Goal: Transaction & Acquisition: Download file/media

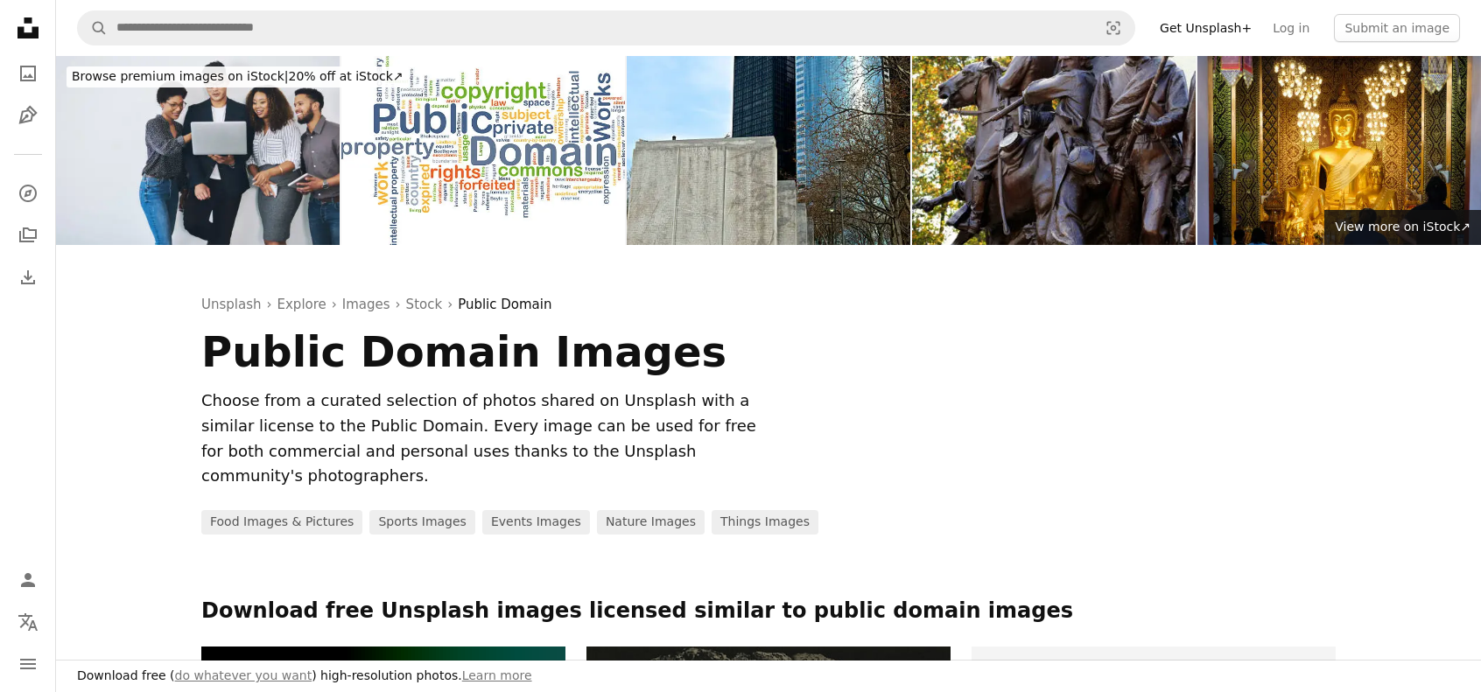
scroll to position [11551, 0]
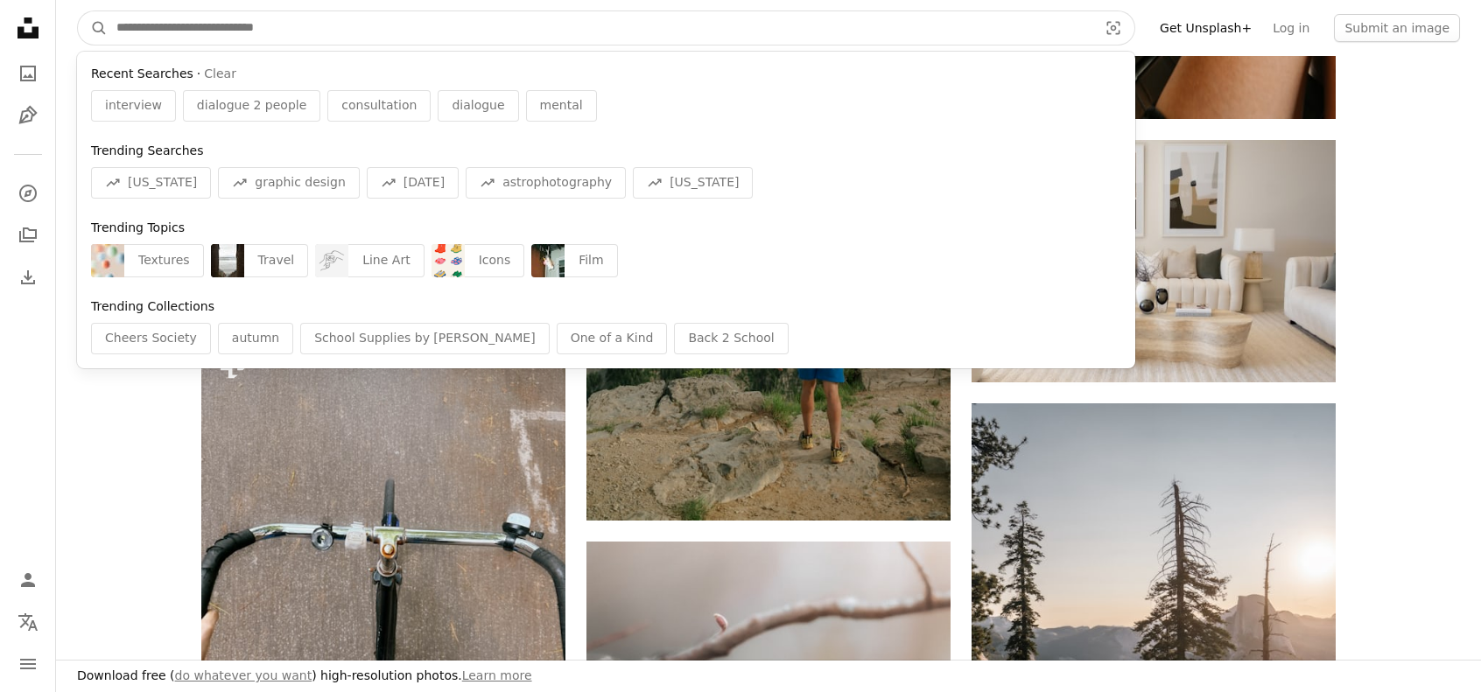
click at [166, 34] on input "Find visuals sitewide" at bounding box center [600, 27] width 984 height 33
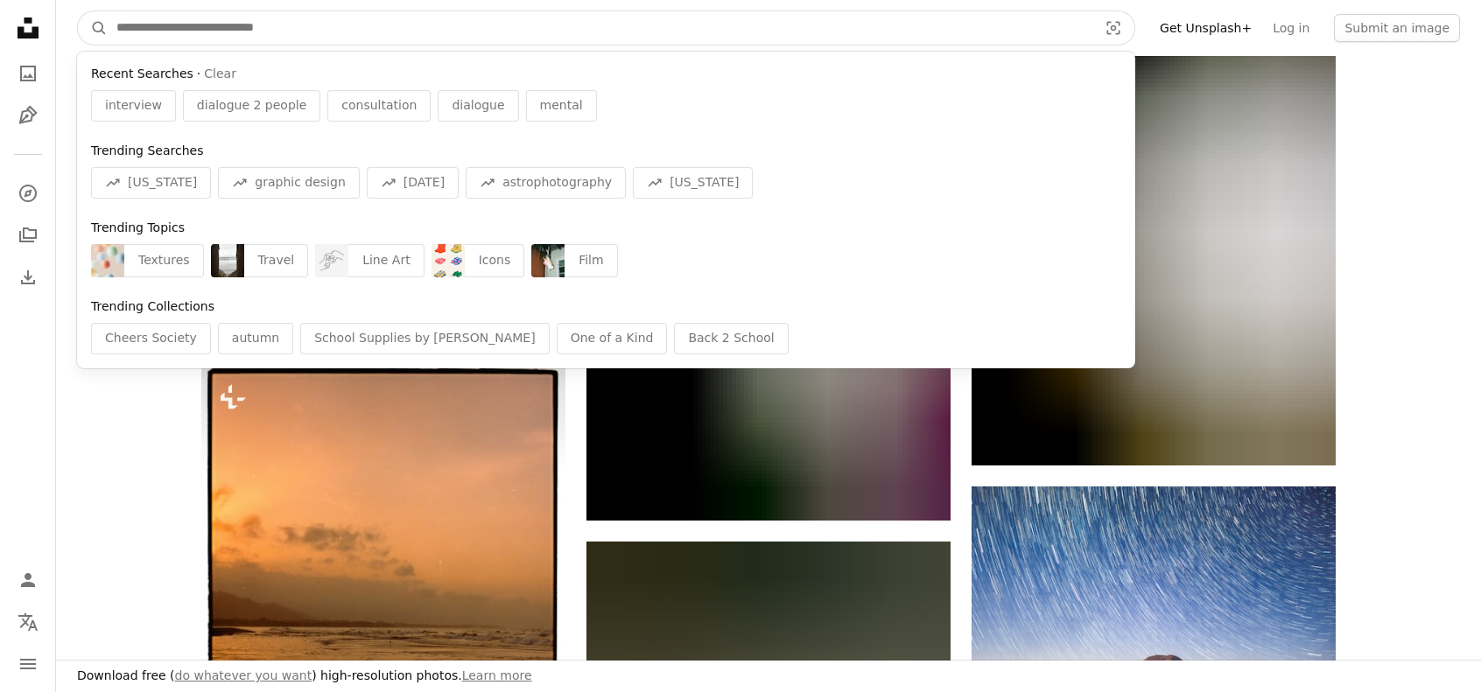
scroll to position [12601, 0]
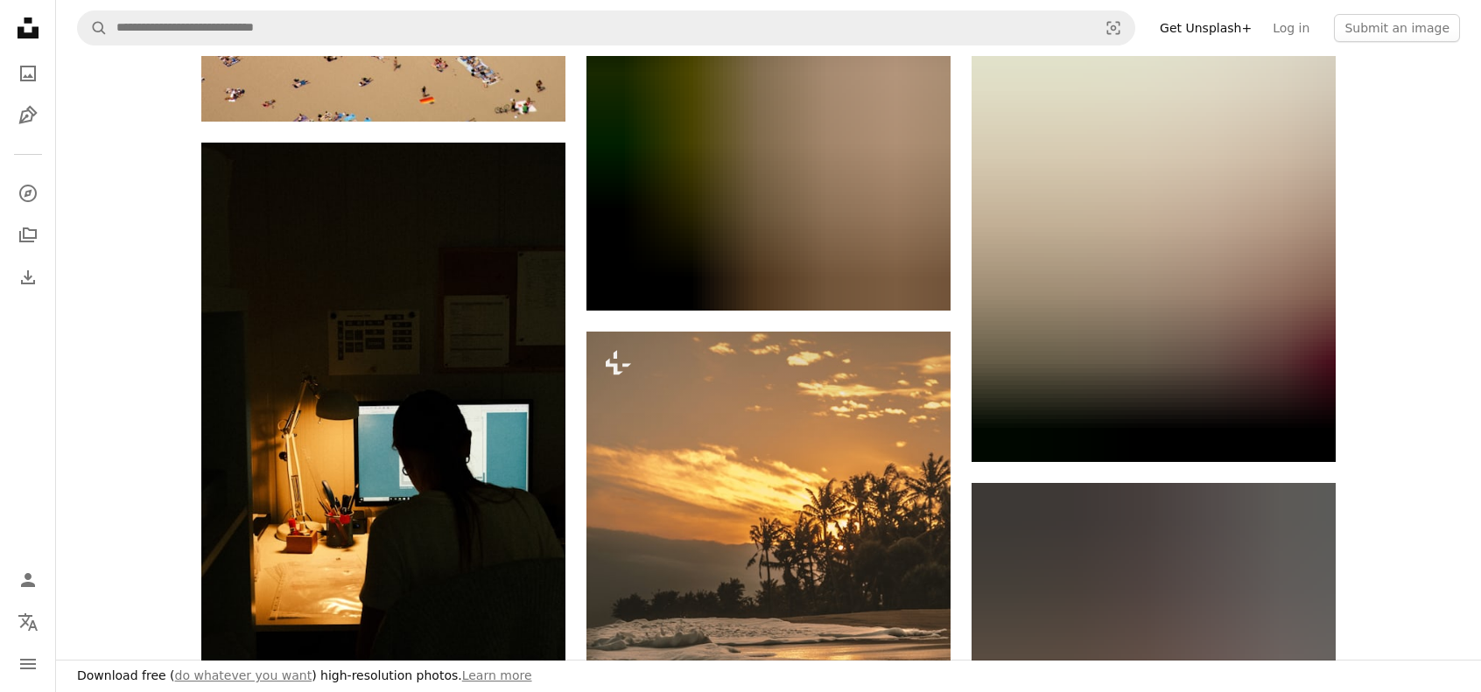
scroll to position [14001, 0]
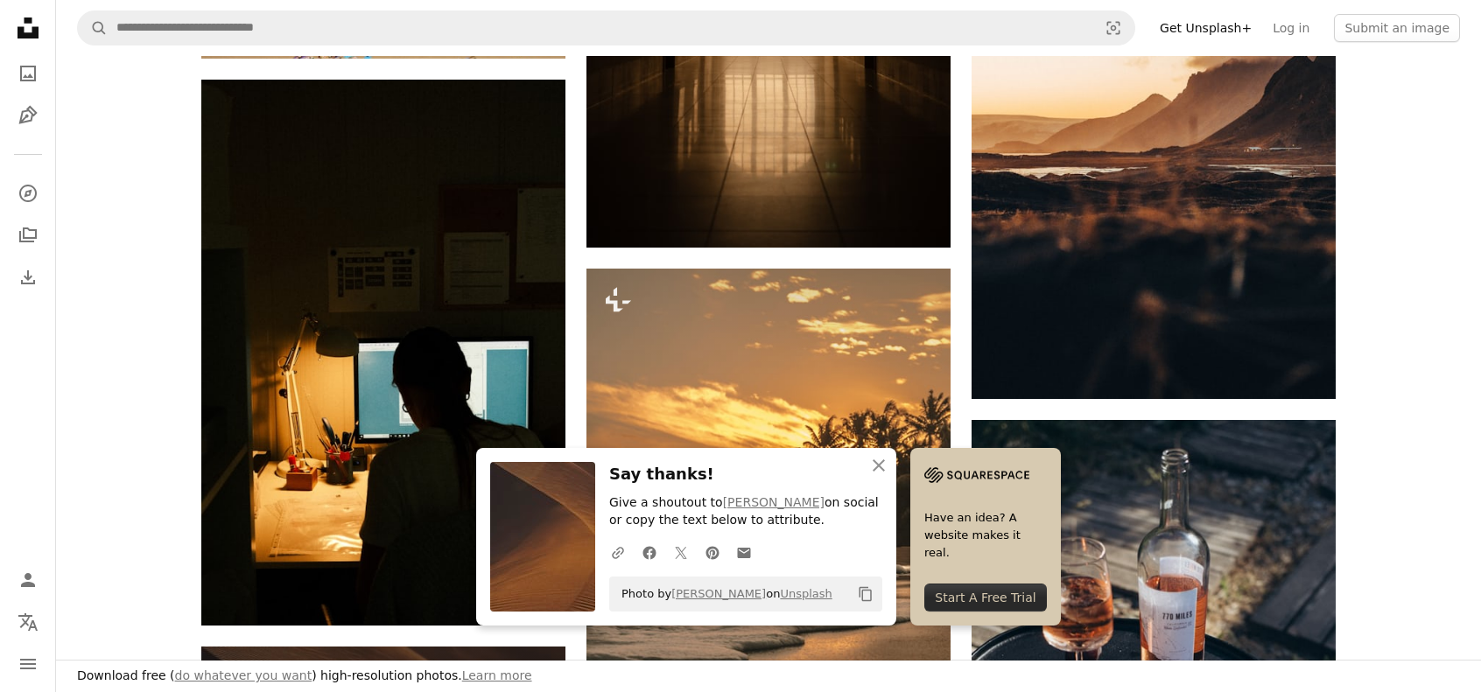
scroll to position [14264, 0]
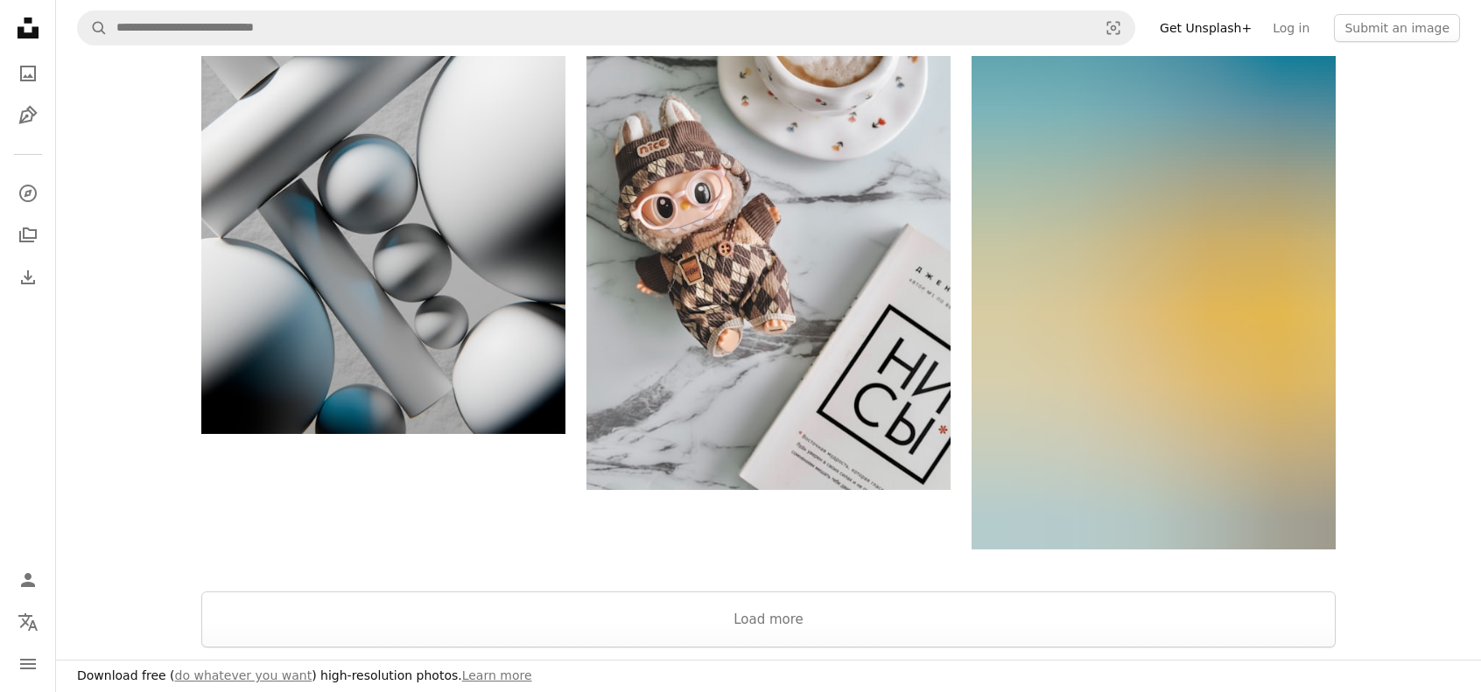
scroll to position [15314, 0]
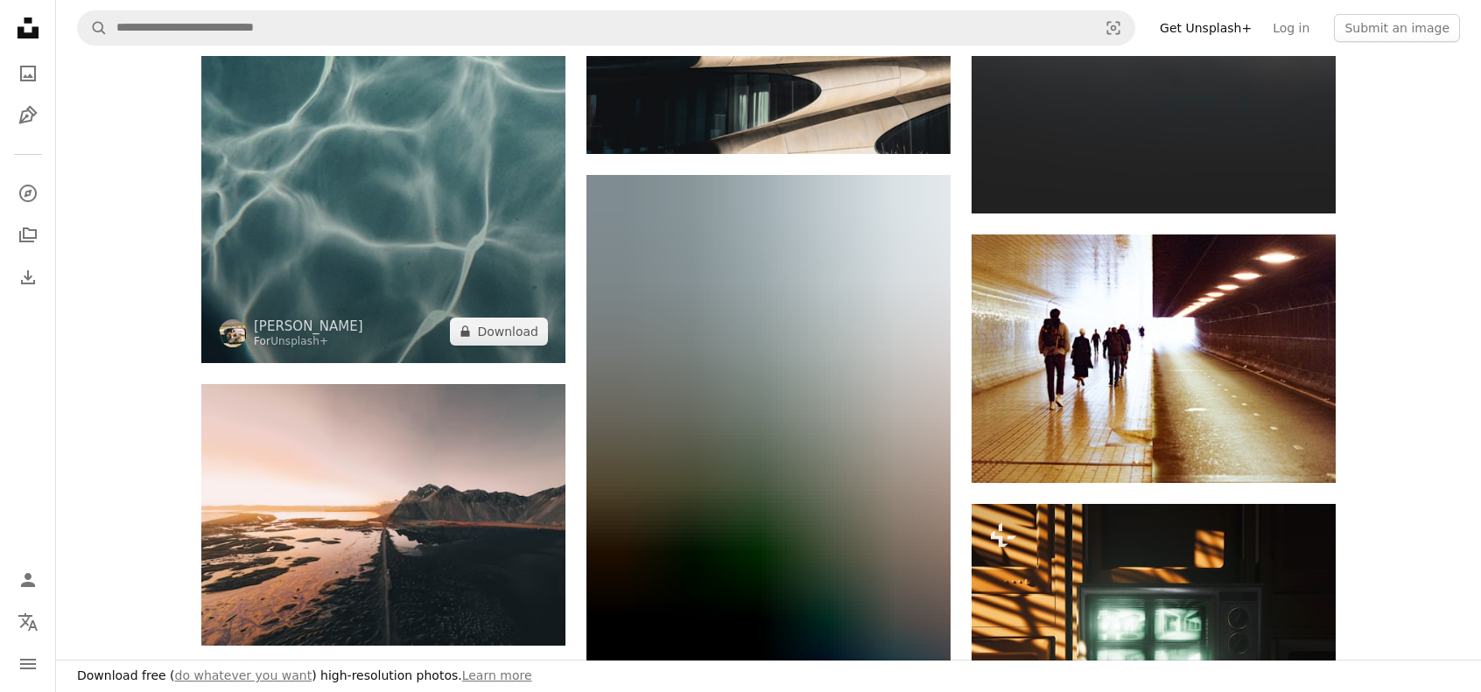
scroll to position [16714, 0]
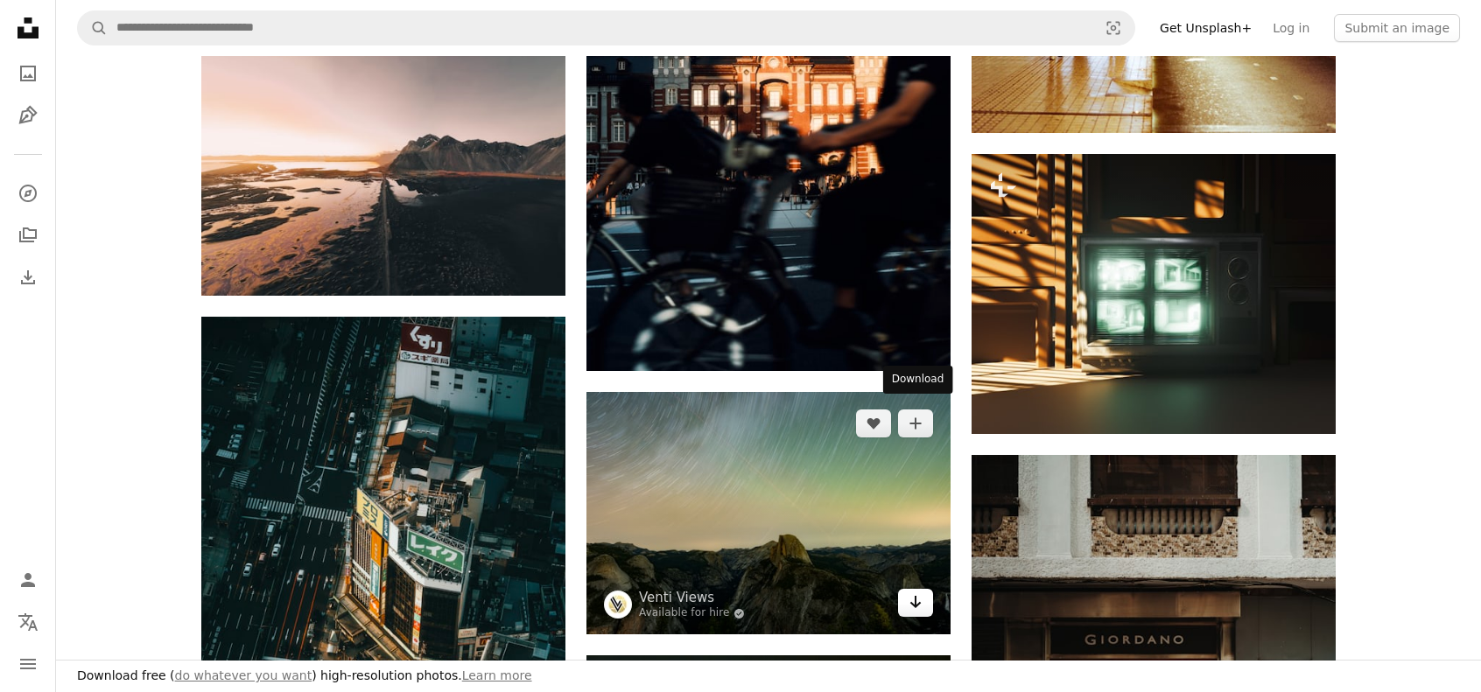
click at [910, 592] on icon "Arrow pointing down" at bounding box center [915, 602] width 14 height 21
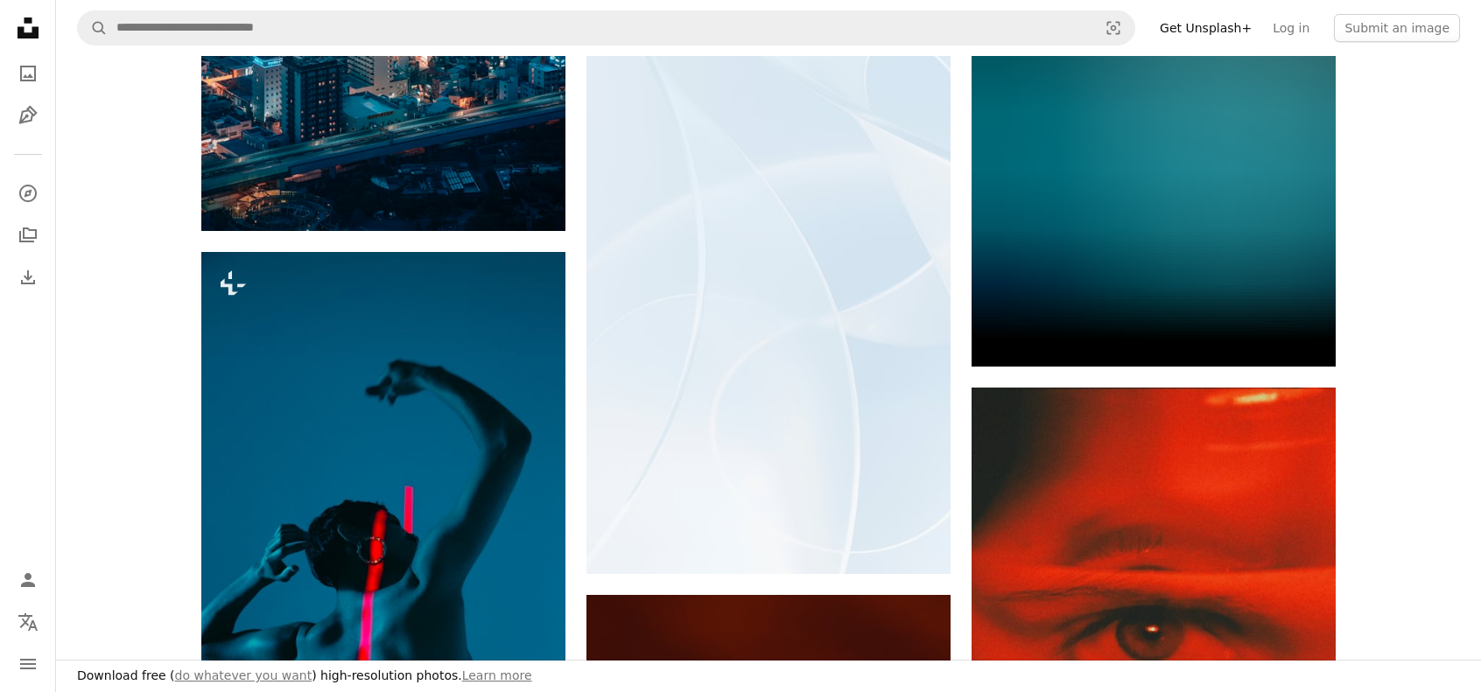
scroll to position [19514, 0]
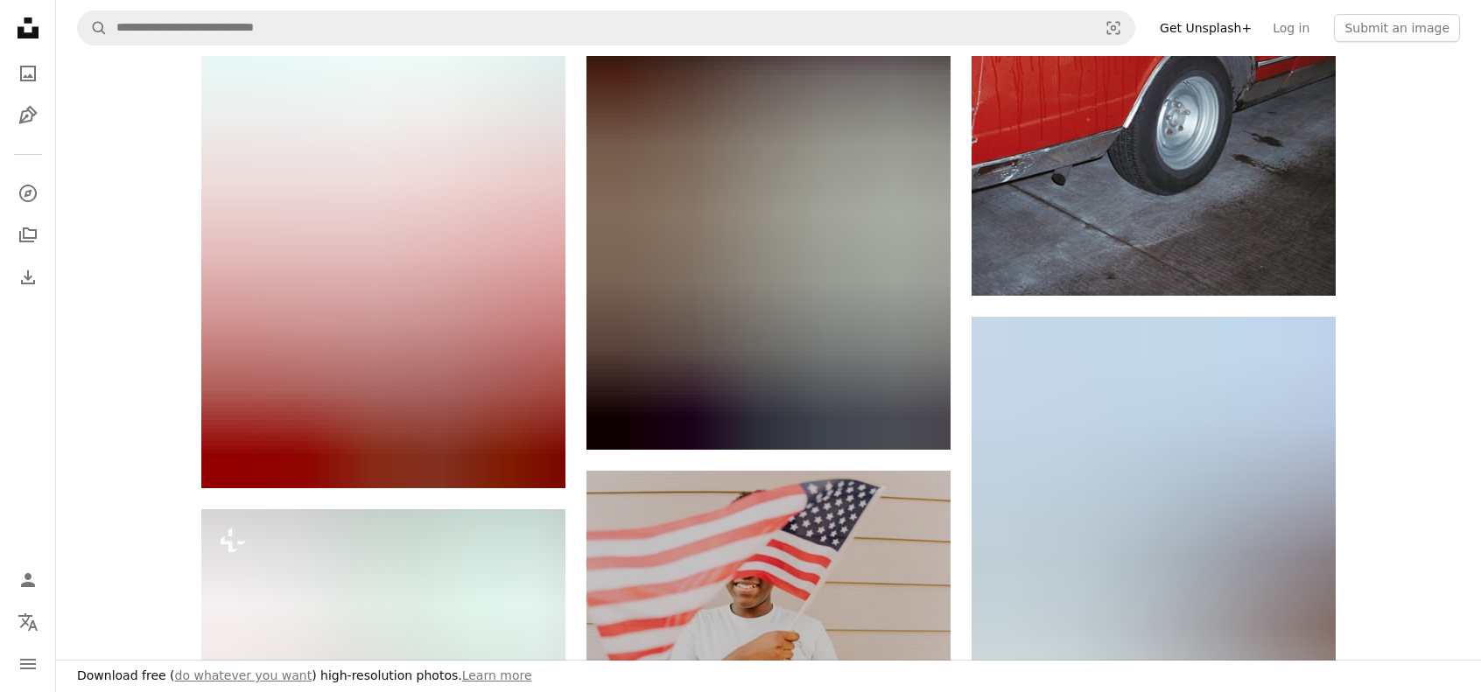
scroll to position [21614, 0]
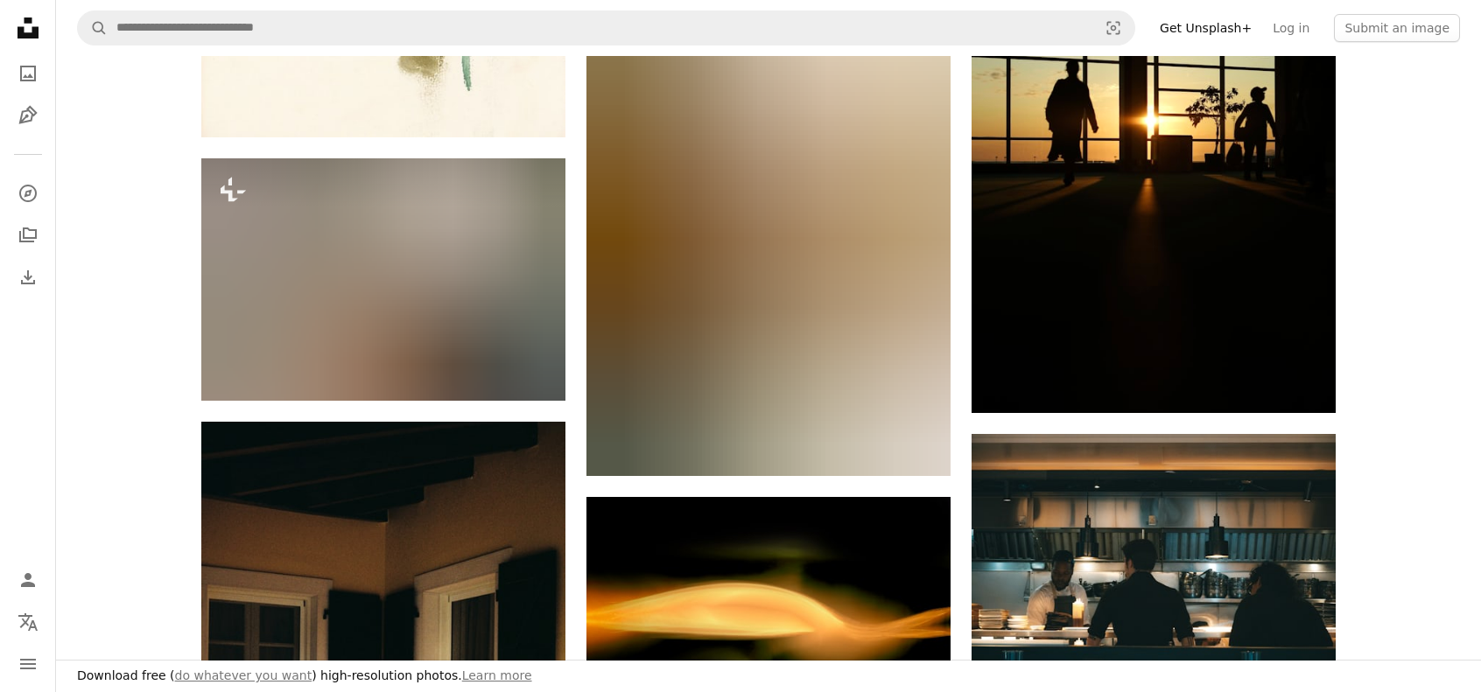
scroll to position [25202, 0]
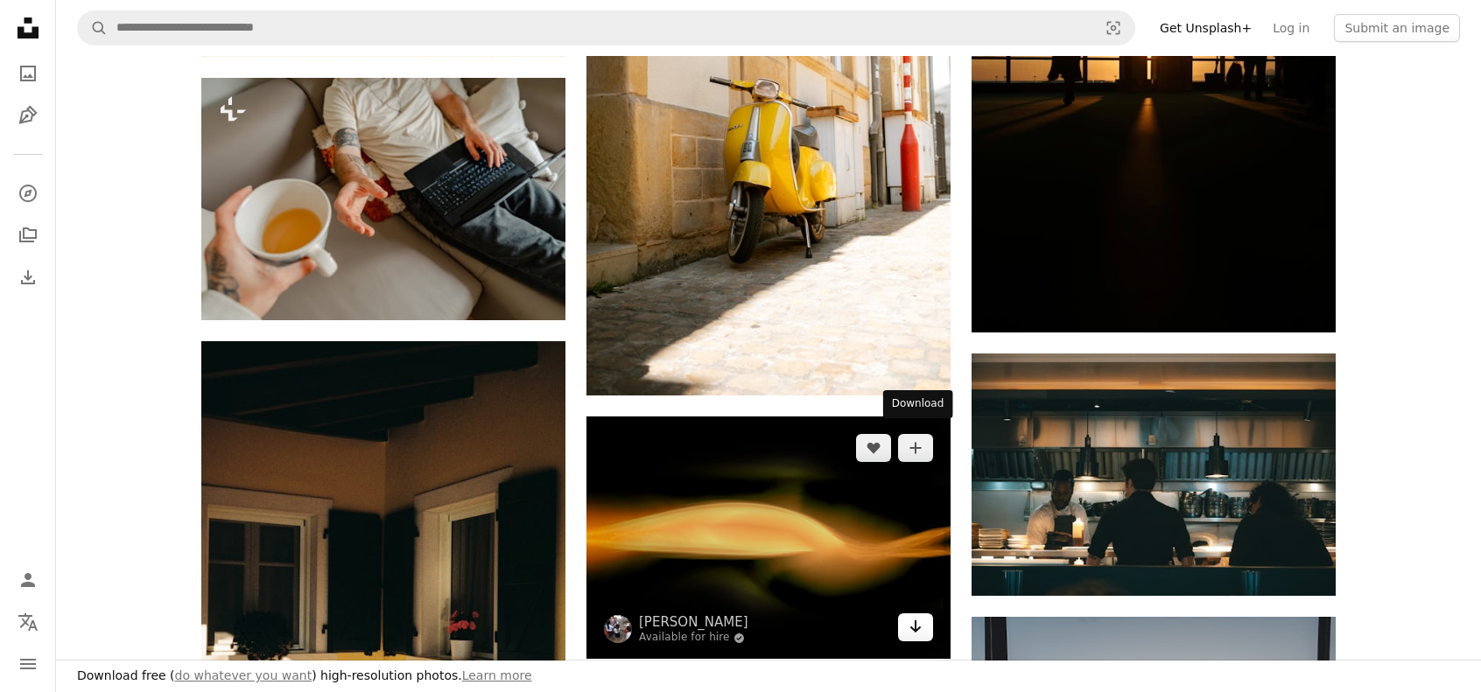
click at [913, 616] on icon "Arrow pointing down" at bounding box center [915, 626] width 14 height 21
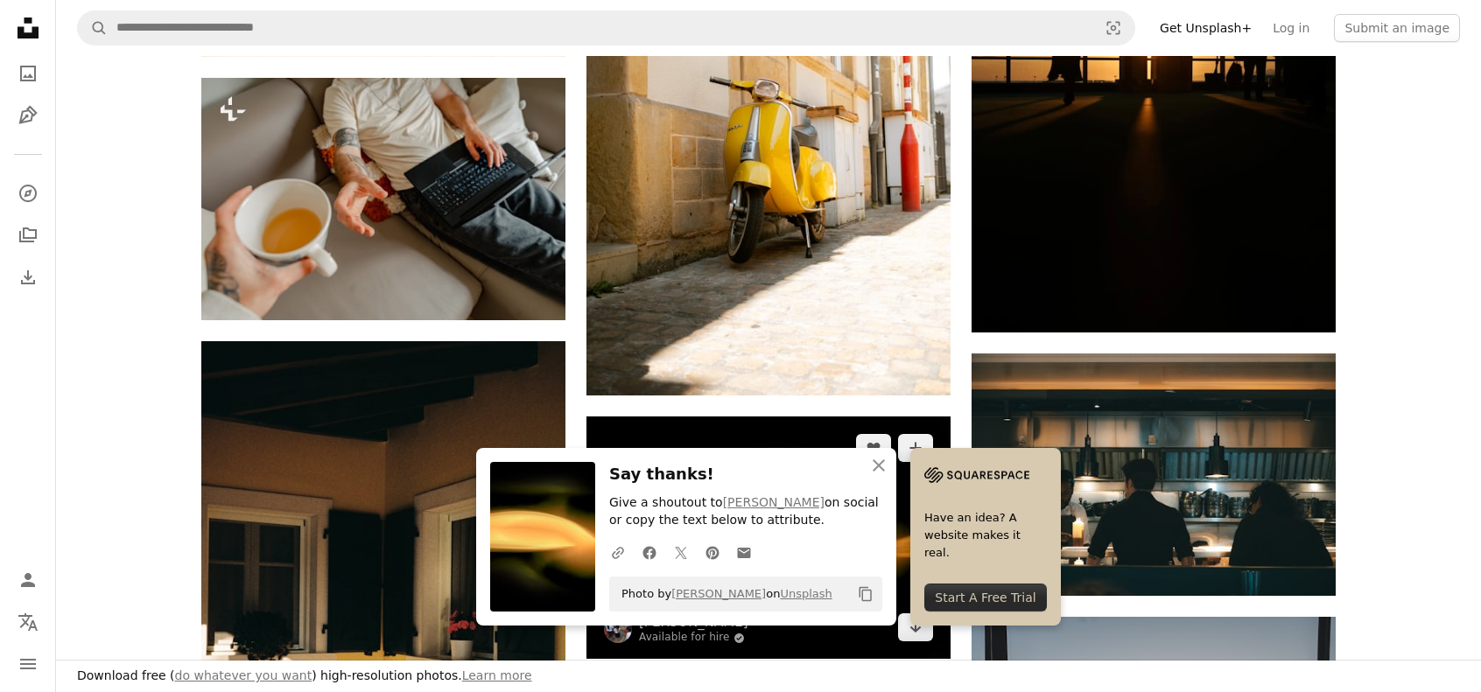
scroll to position [25727, 0]
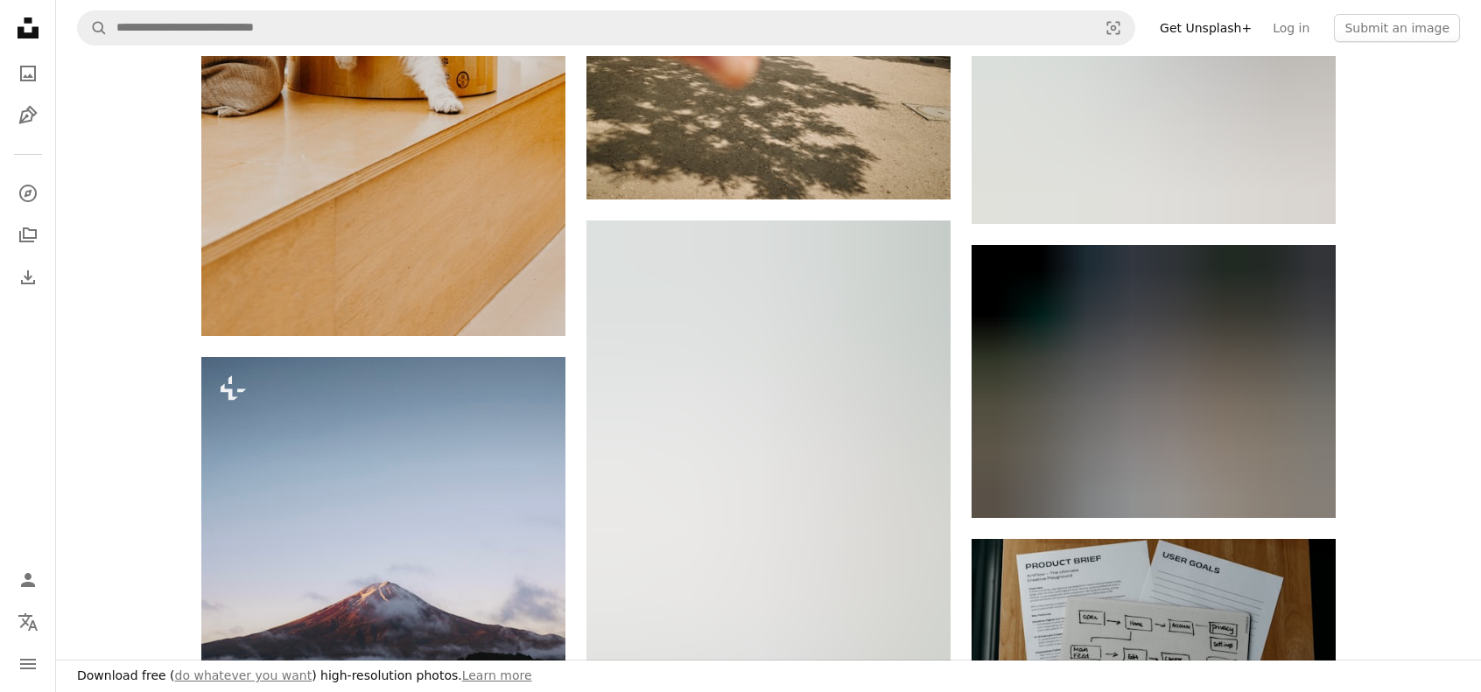
scroll to position [27302, 0]
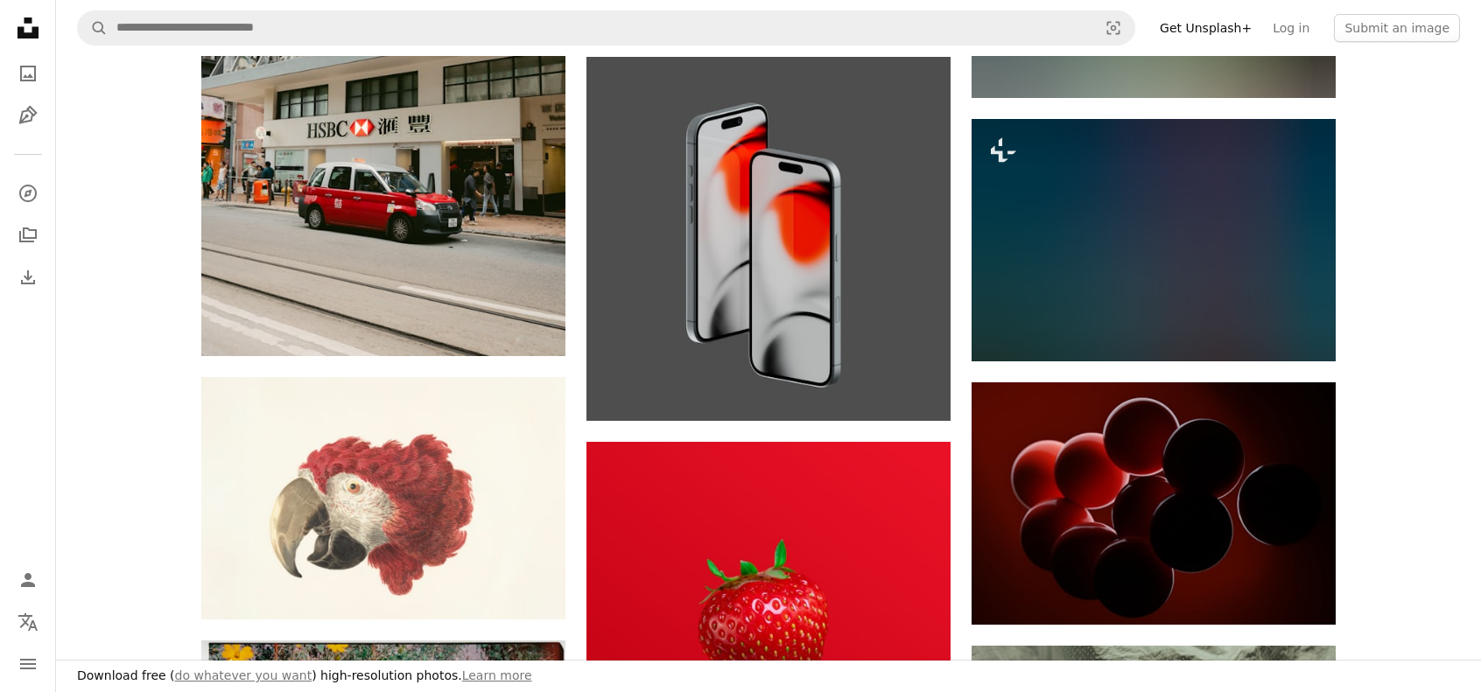
scroll to position [30802, 0]
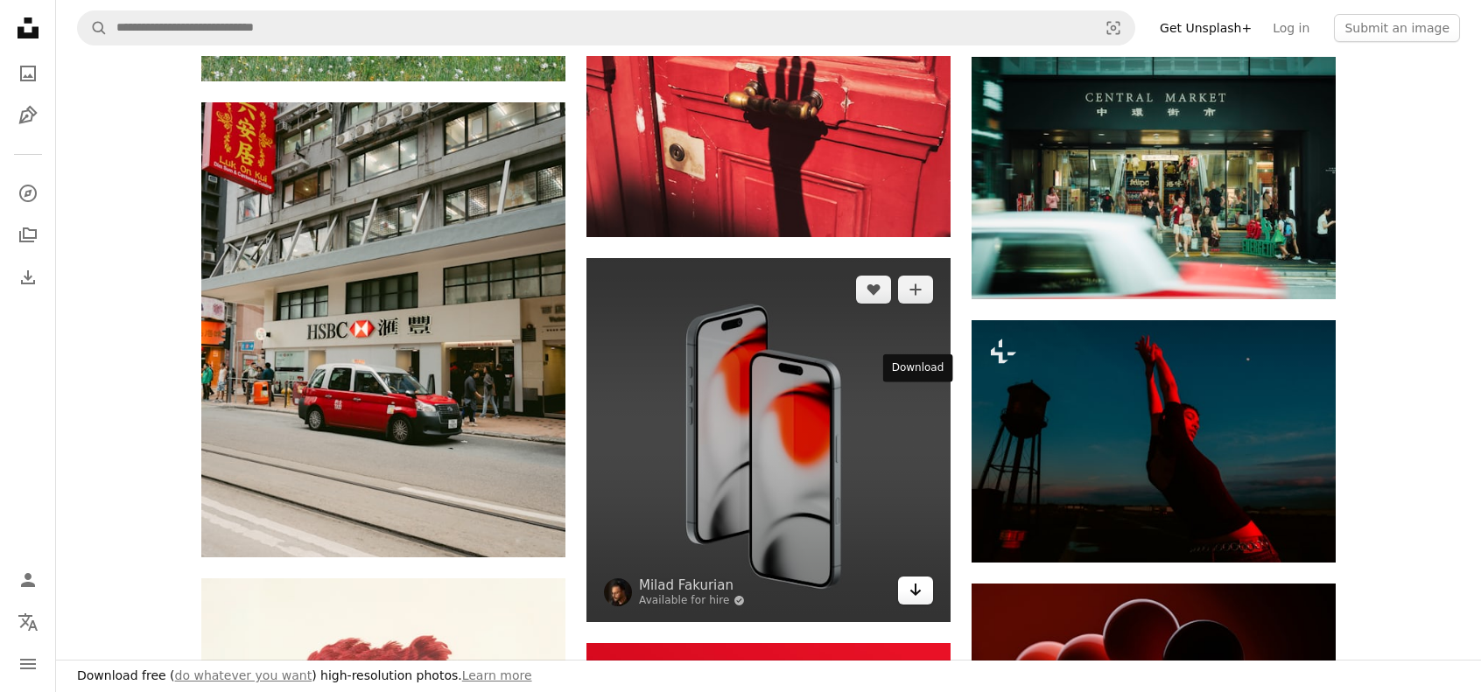
click at [908, 579] on icon "Arrow pointing down" at bounding box center [915, 589] width 14 height 21
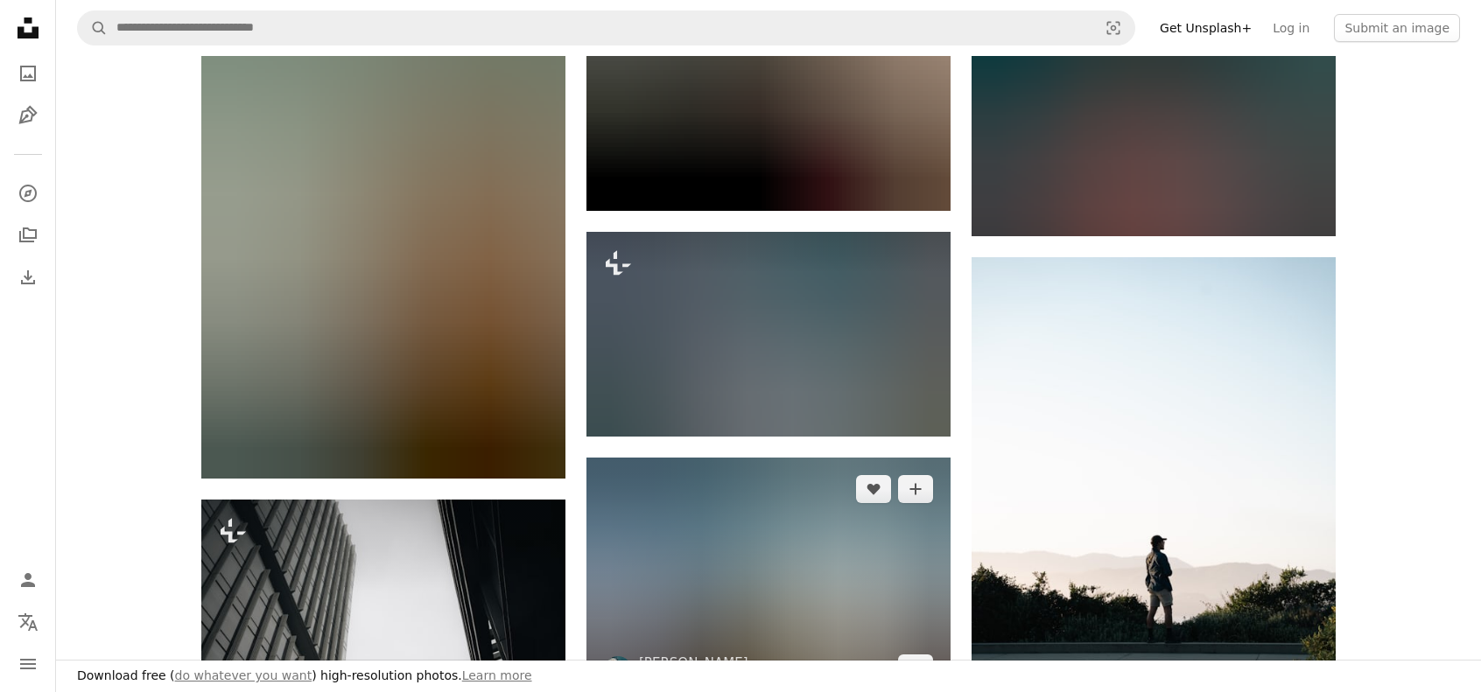
scroll to position [32640, 0]
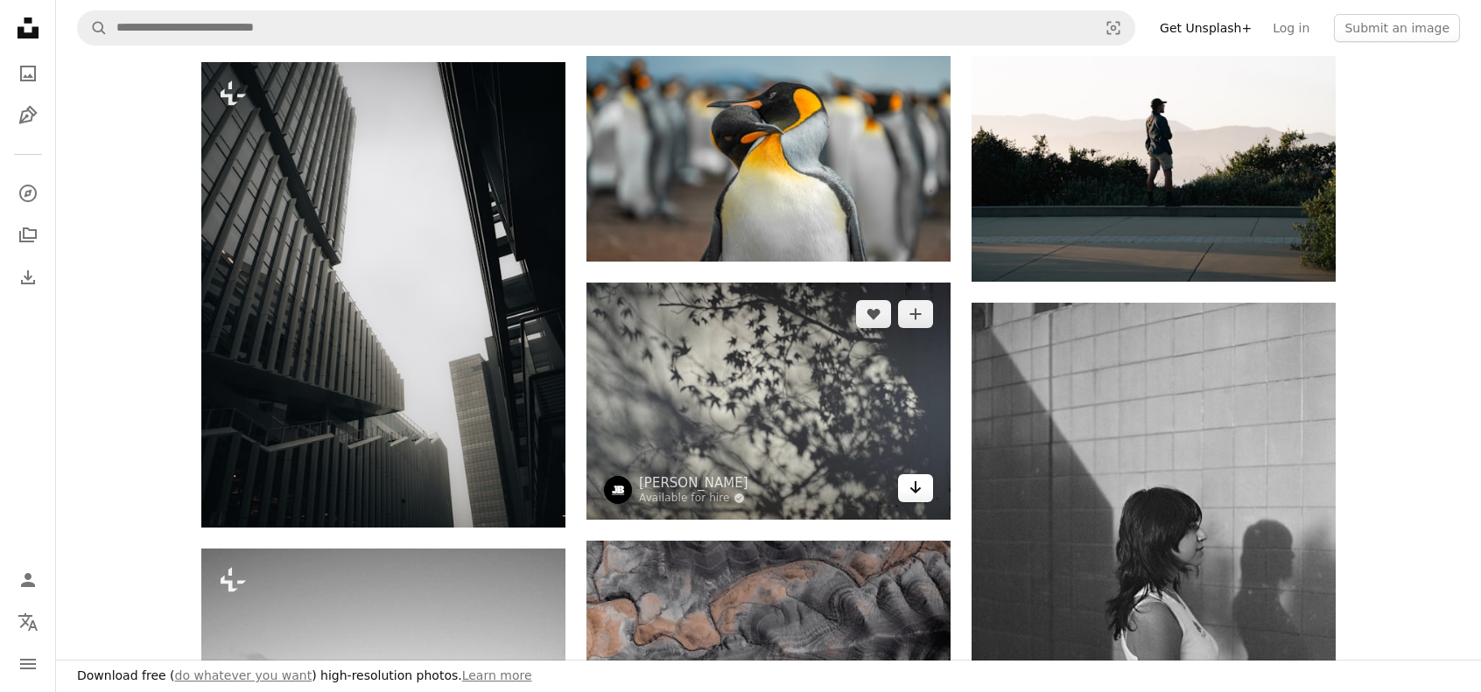
click at [909, 477] on icon "Arrow pointing down" at bounding box center [915, 487] width 14 height 21
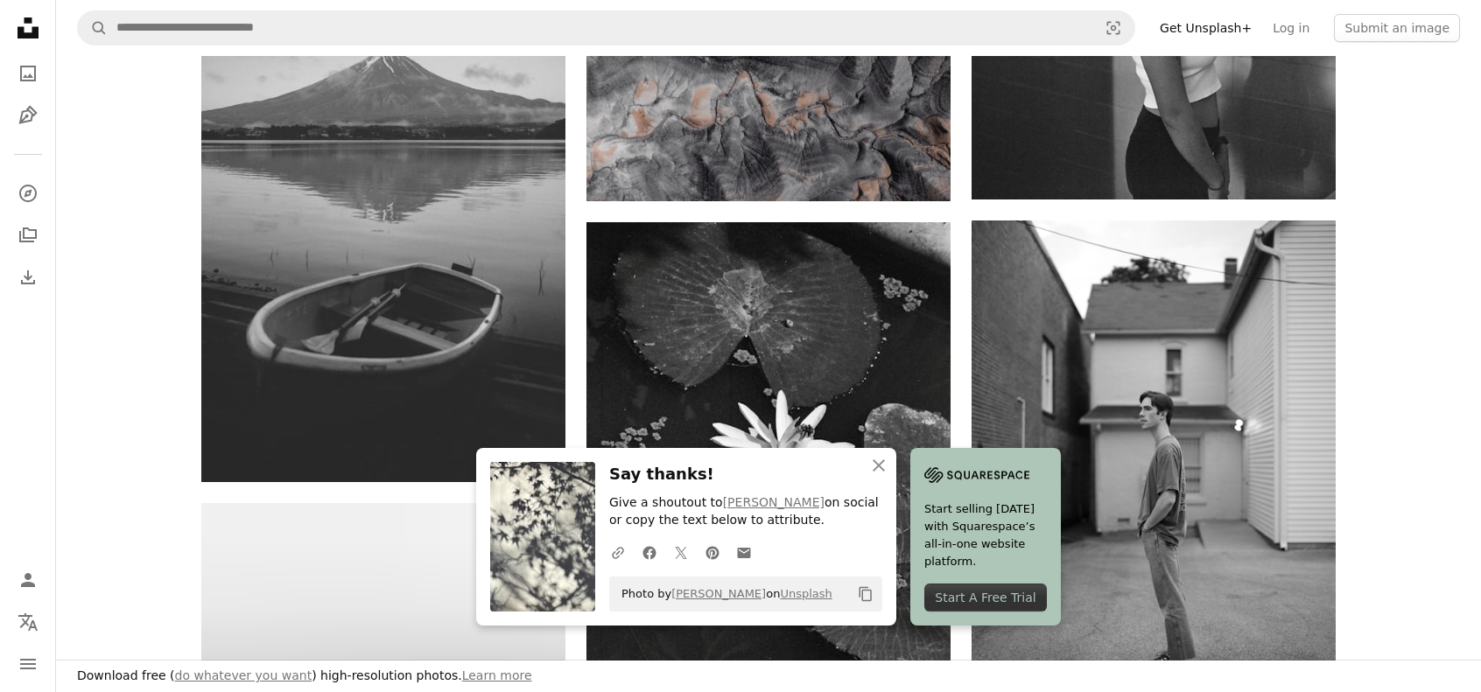
scroll to position [33515, 0]
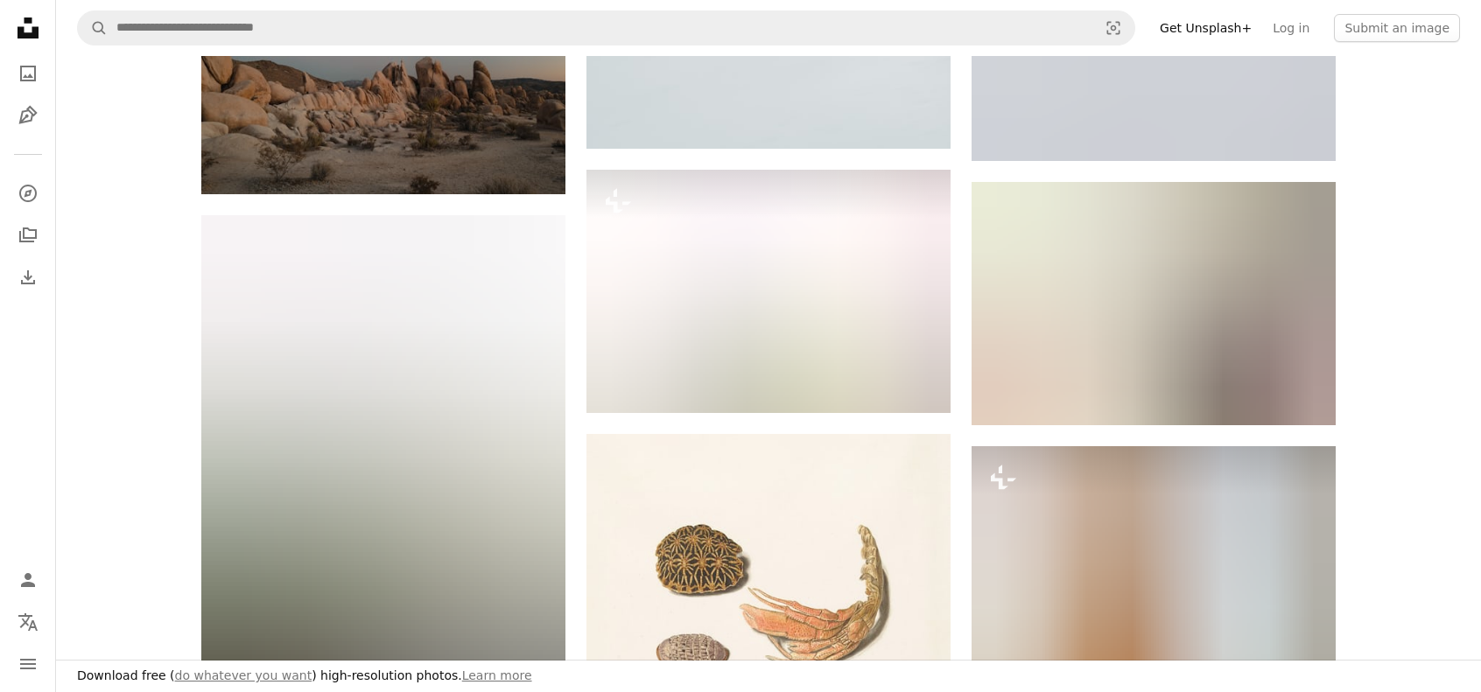
scroll to position [41215, 0]
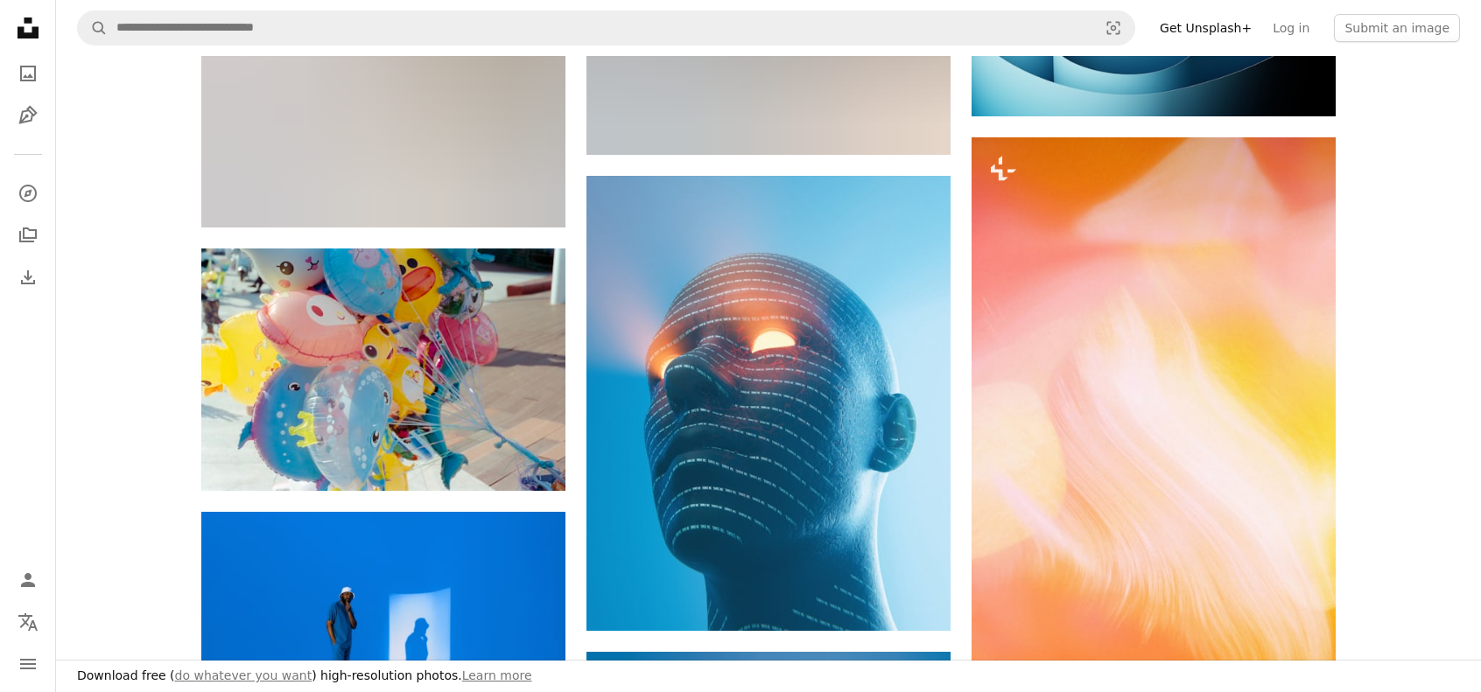
scroll to position [43228, 0]
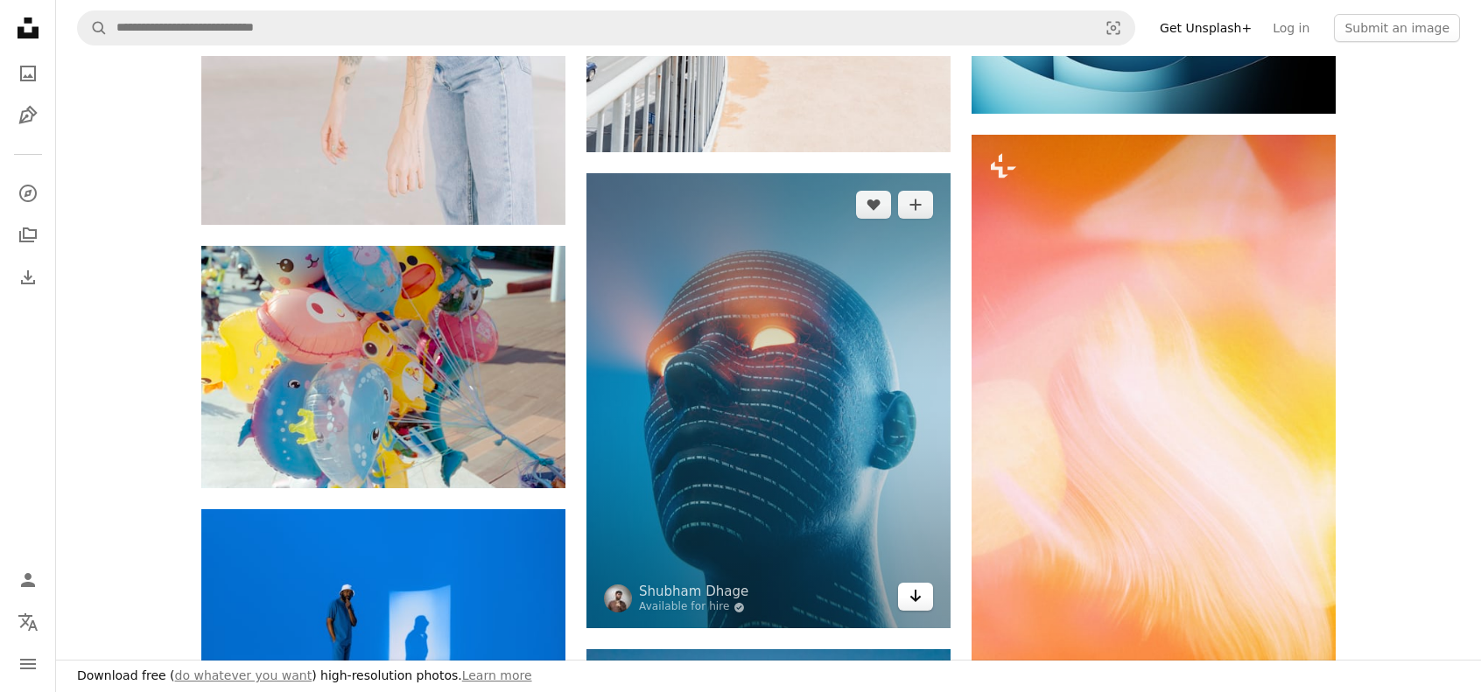
click at [906, 583] on link "Arrow pointing down" at bounding box center [915, 597] width 35 height 28
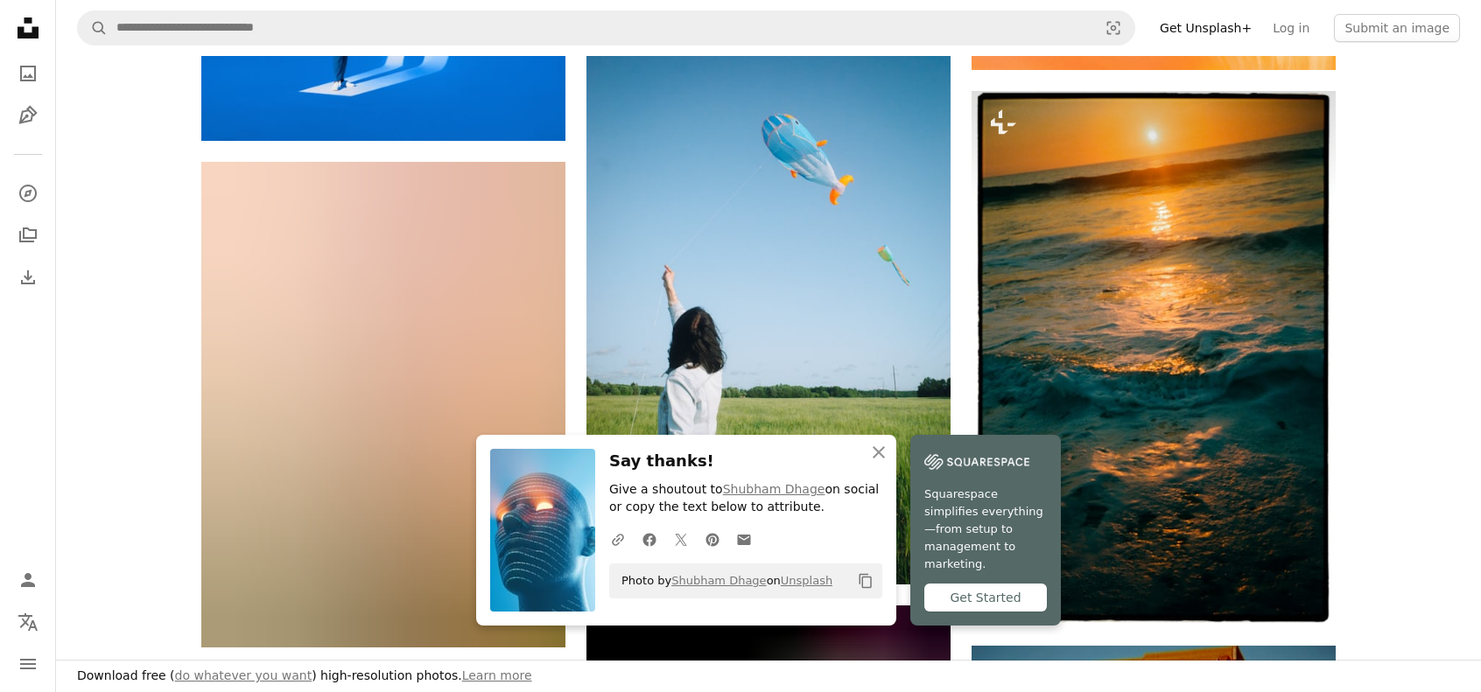
scroll to position [44103, 0]
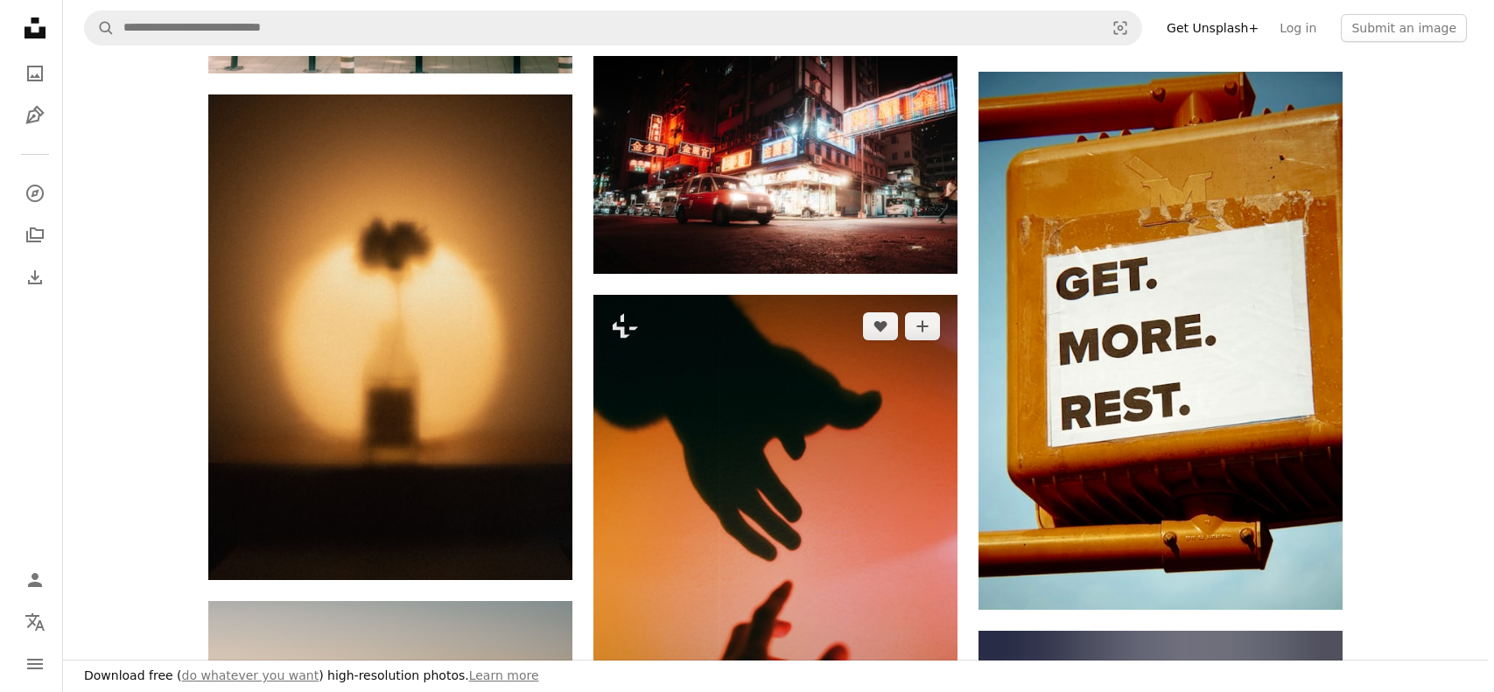
scroll to position [44541, 0]
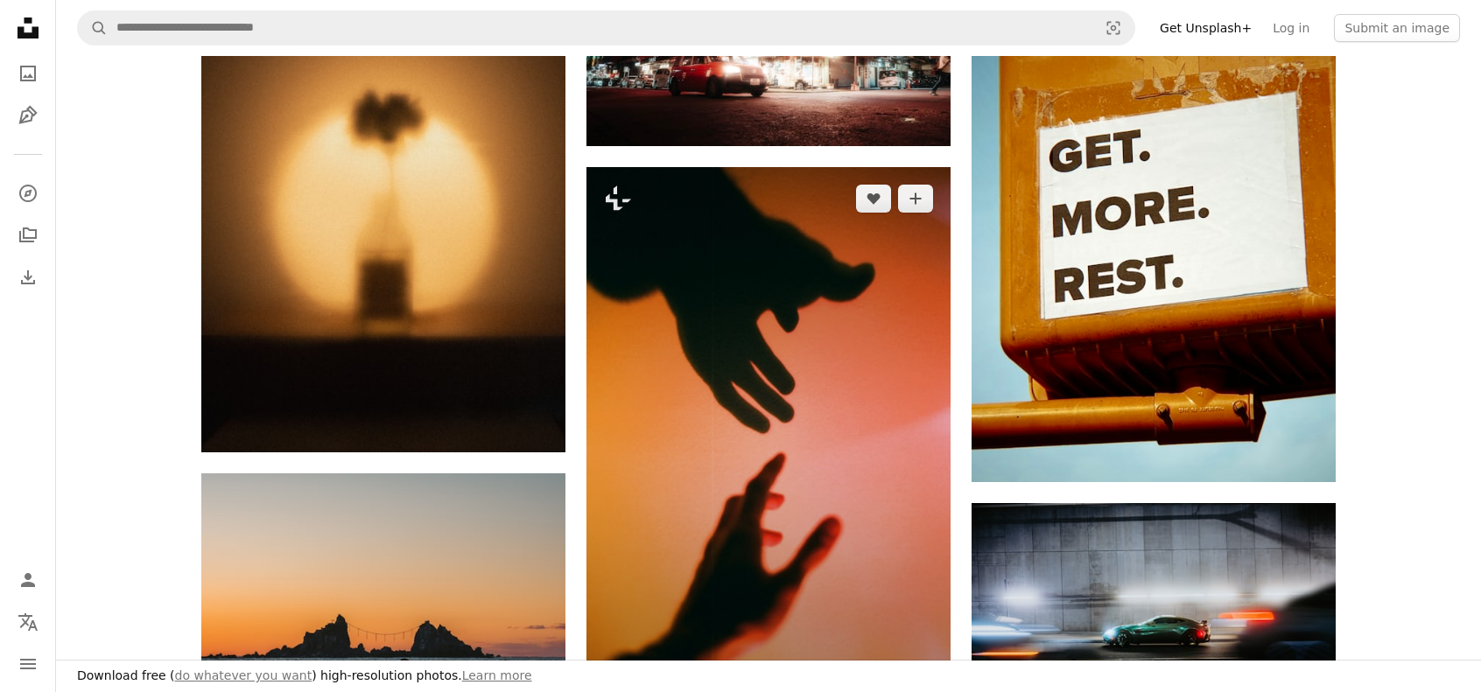
click at [901, 671] on button "A lock Download" at bounding box center [884, 685] width 98 height 28
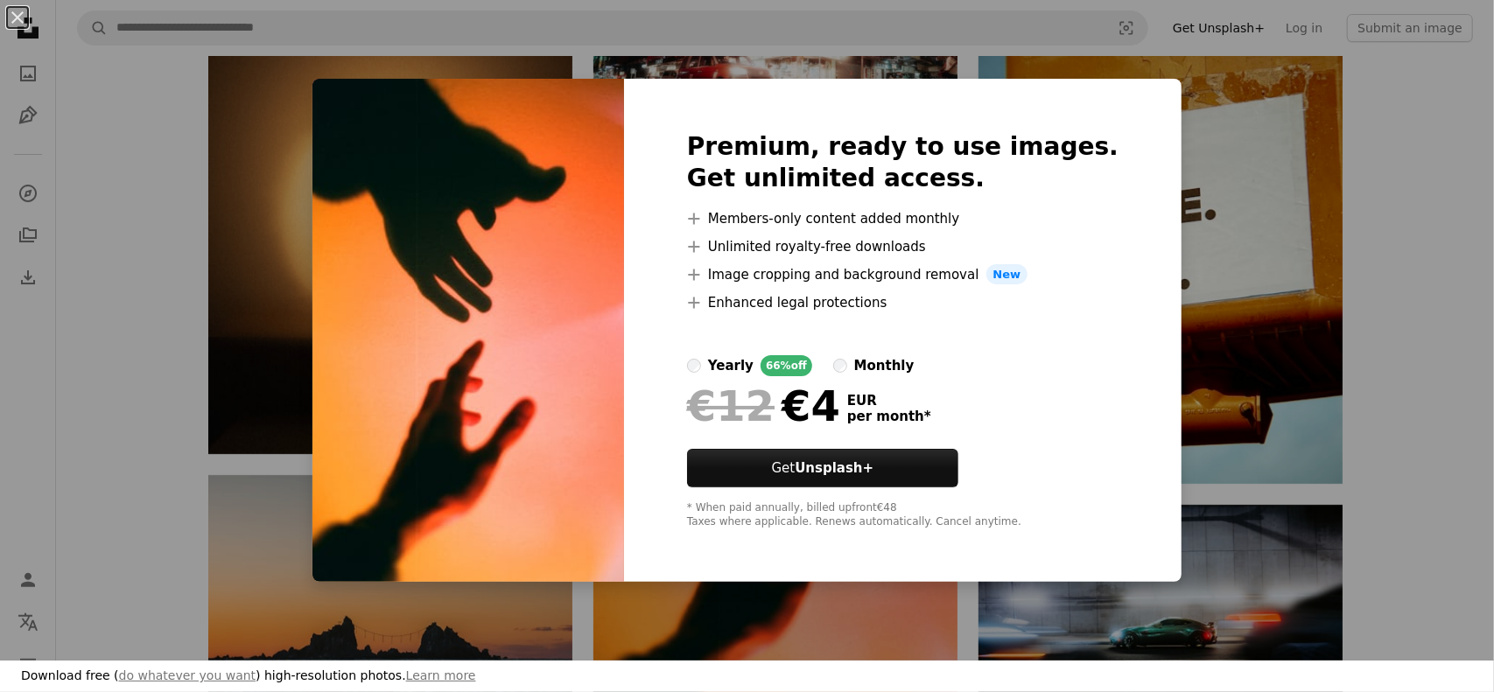
click at [1409, 430] on div "An X shape Premium, ready to use images. Get unlimited access. A plus sign Memb…" at bounding box center [747, 346] width 1494 height 692
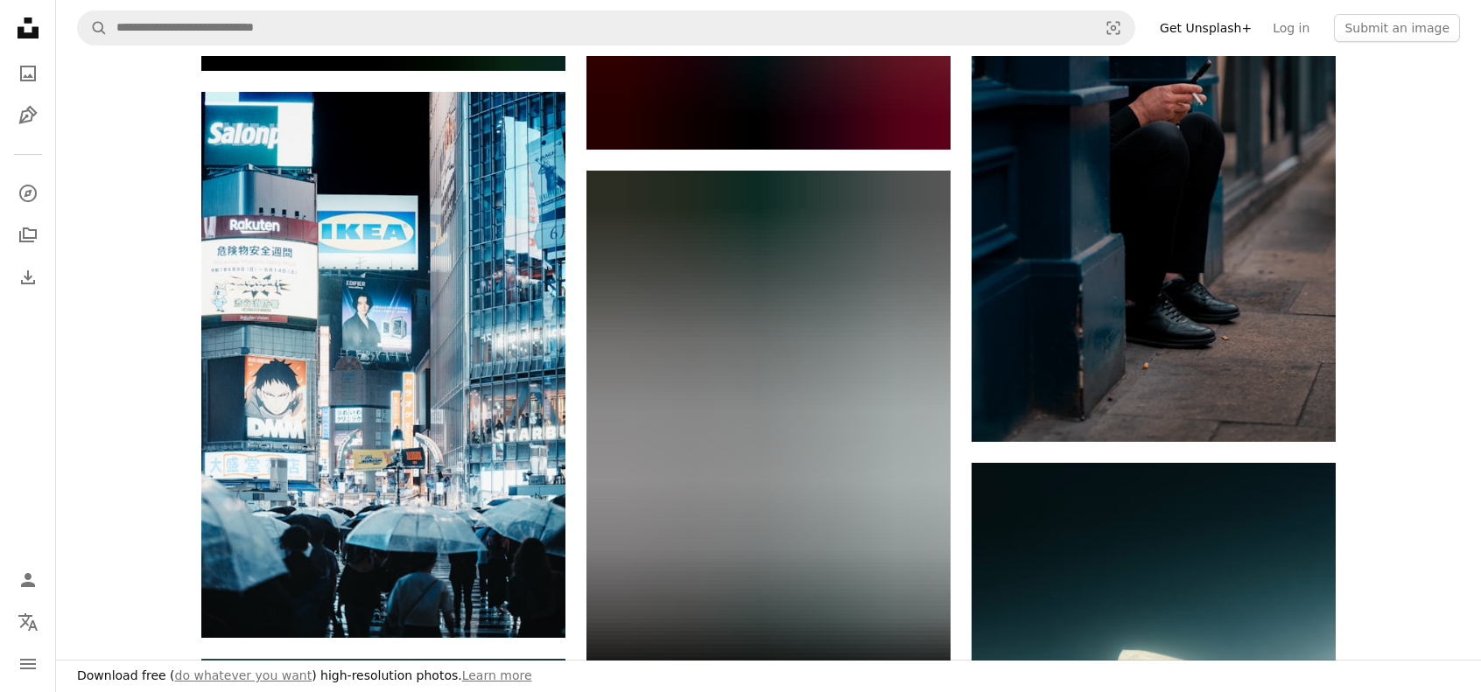
scroll to position [47078, 0]
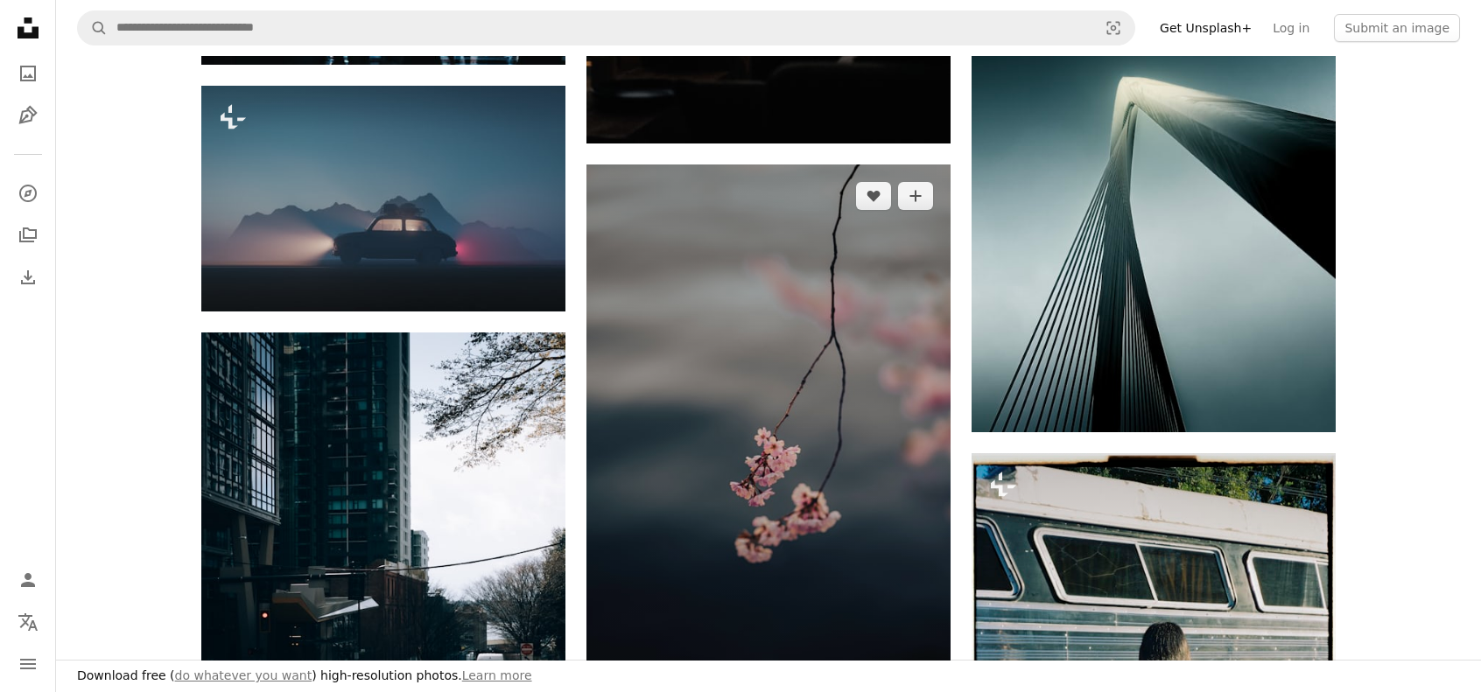
click at [923, 664] on link "Arrow pointing down" at bounding box center [915, 678] width 35 height 28
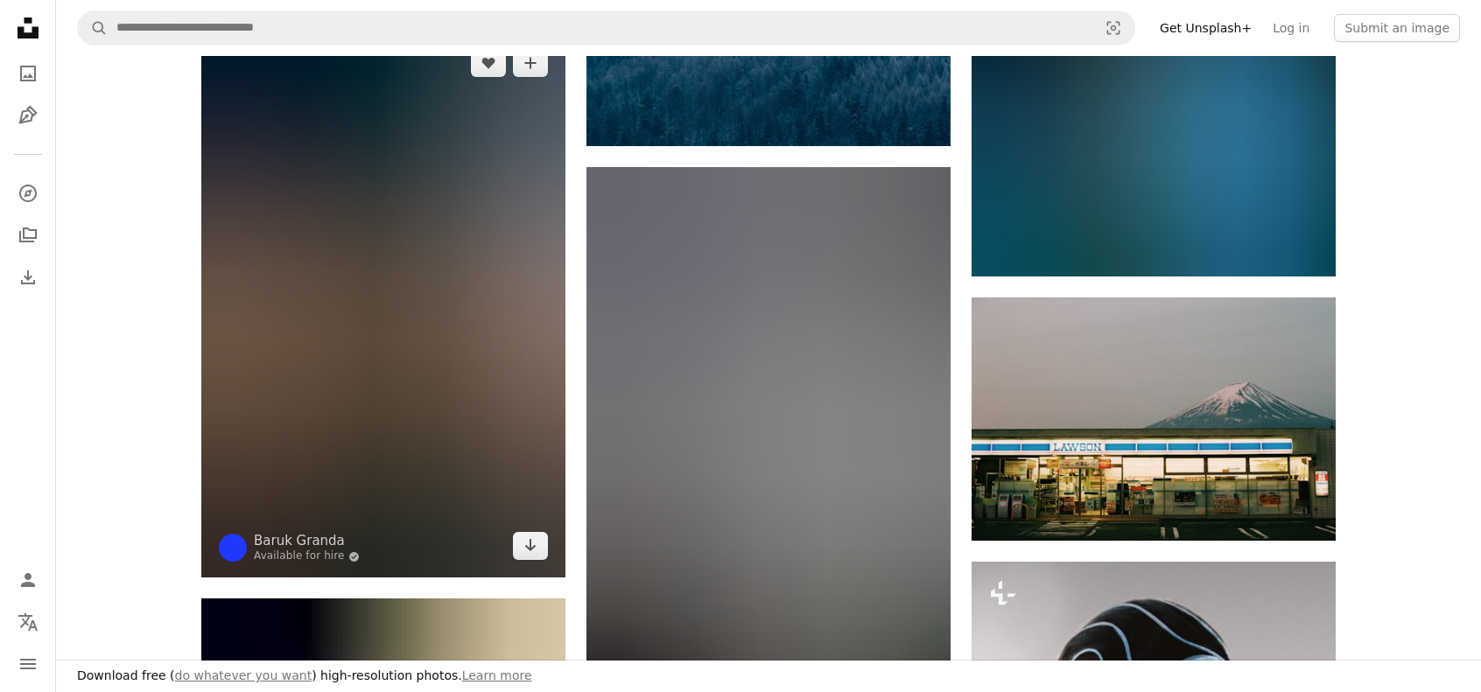
scroll to position [48216, 0]
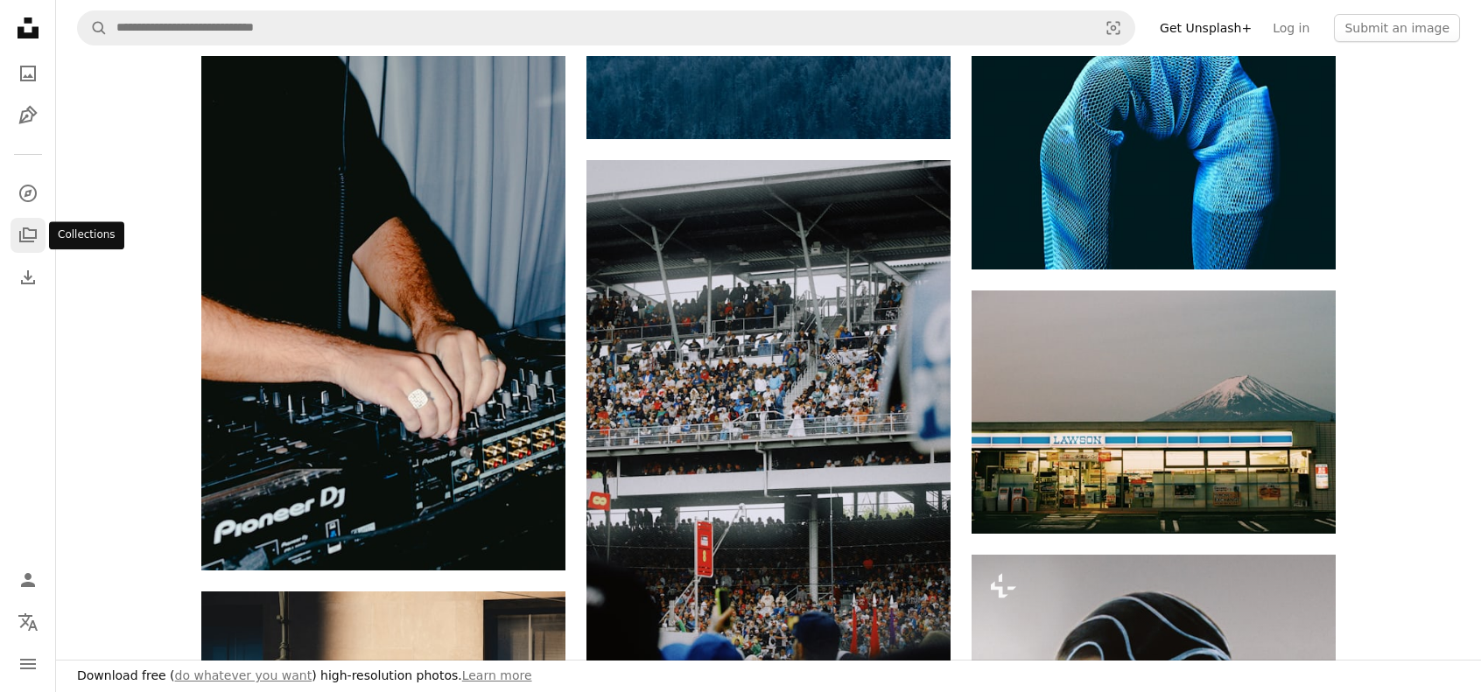
click at [34, 233] on icon "A stack of folders" at bounding box center [28, 235] width 21 height 21
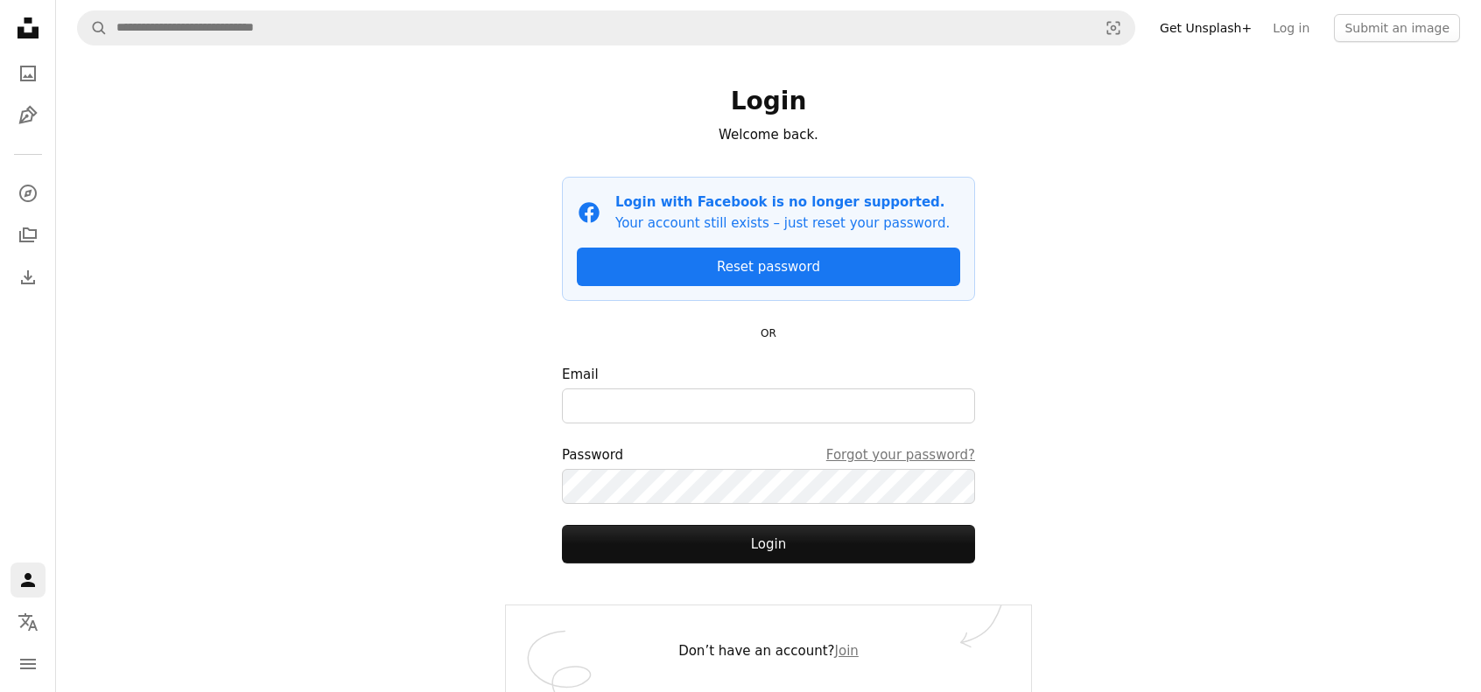
scroll to position [16, 0]
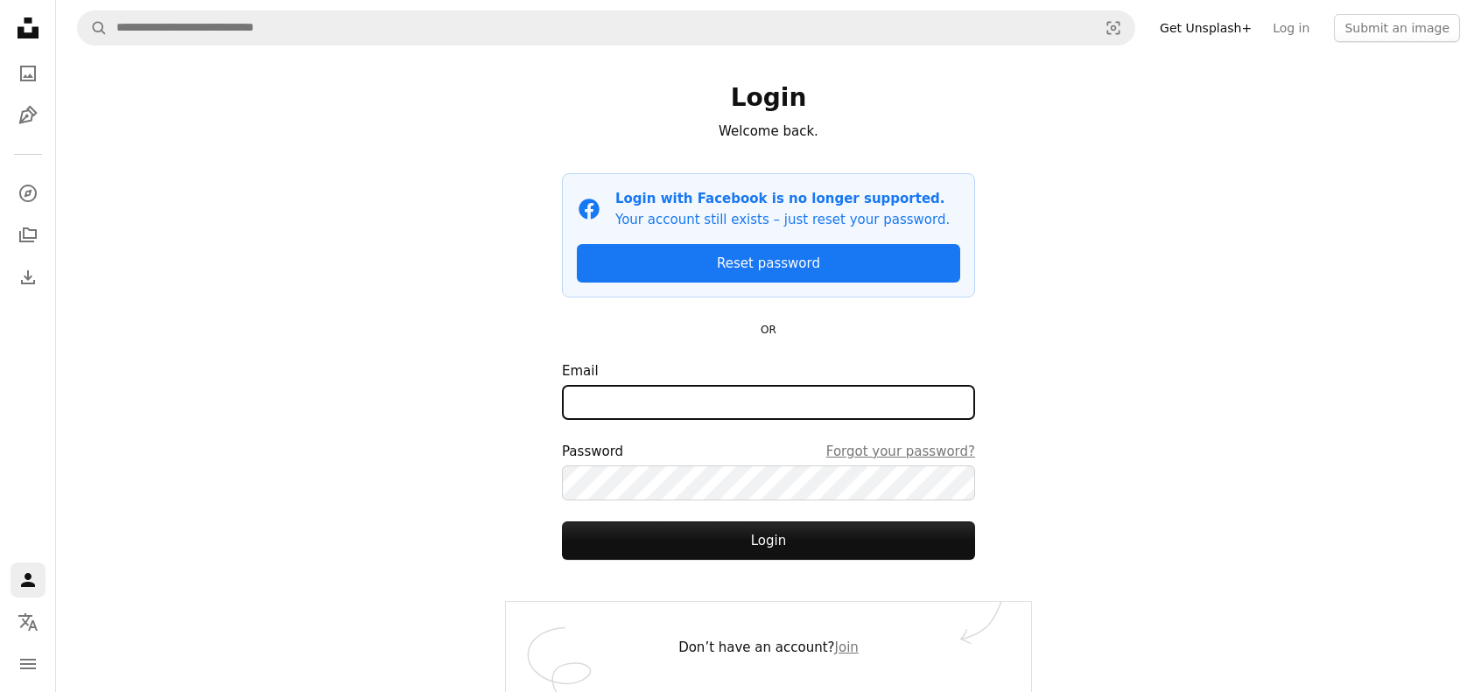
click at [751, 397] on input "Email" at bounding box center [768, 402] width 413 height 35
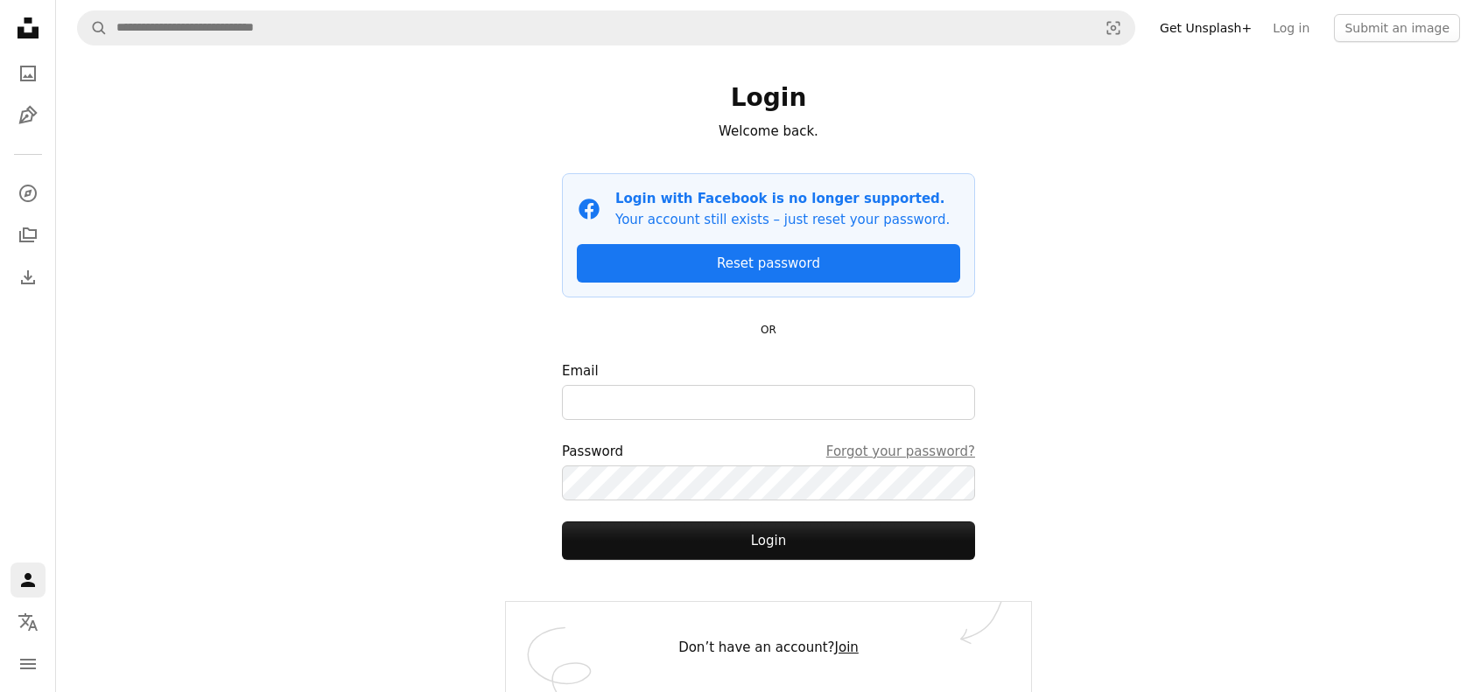
click at [835, 647] on link "Join" at bounding box center [847, 648] width 24 height 16
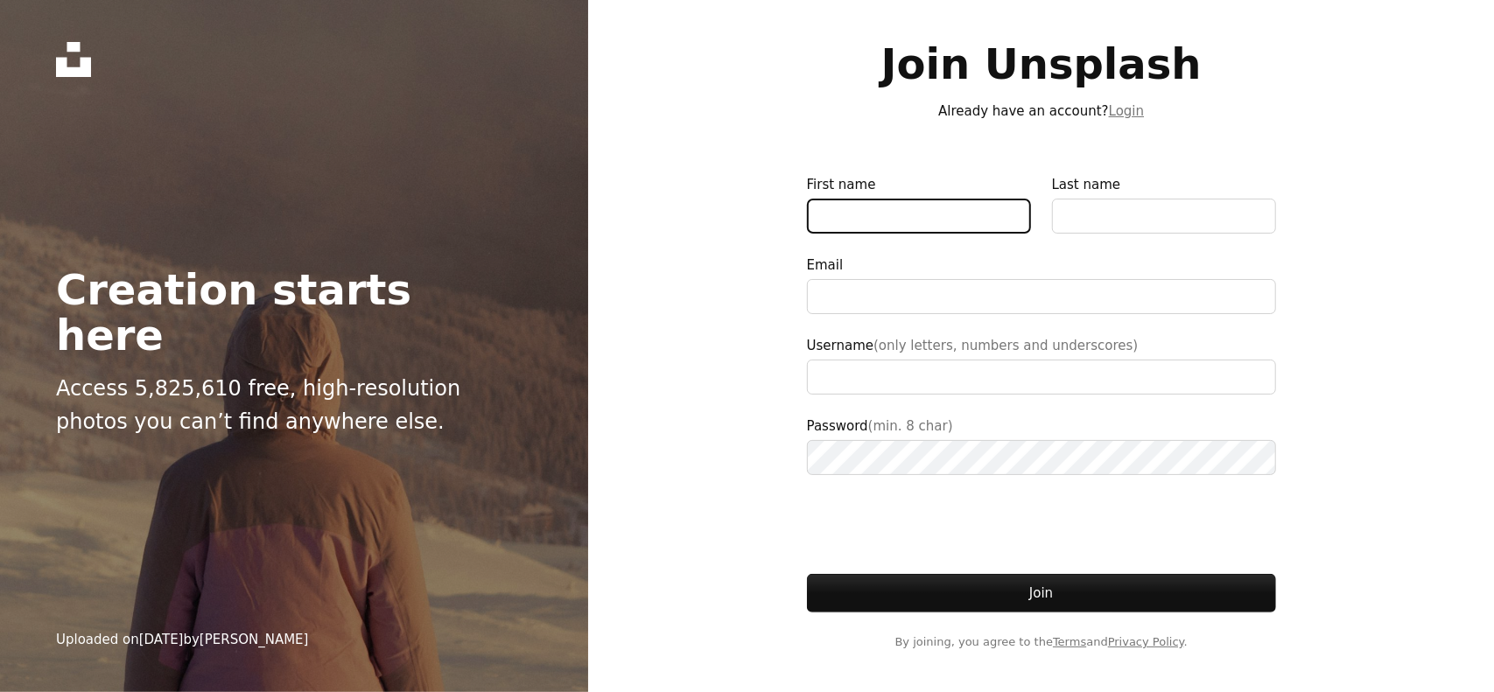
click at [854, 217] on input "First name" at bounding box center [919, 216] width 224 height 35
type input "**********"
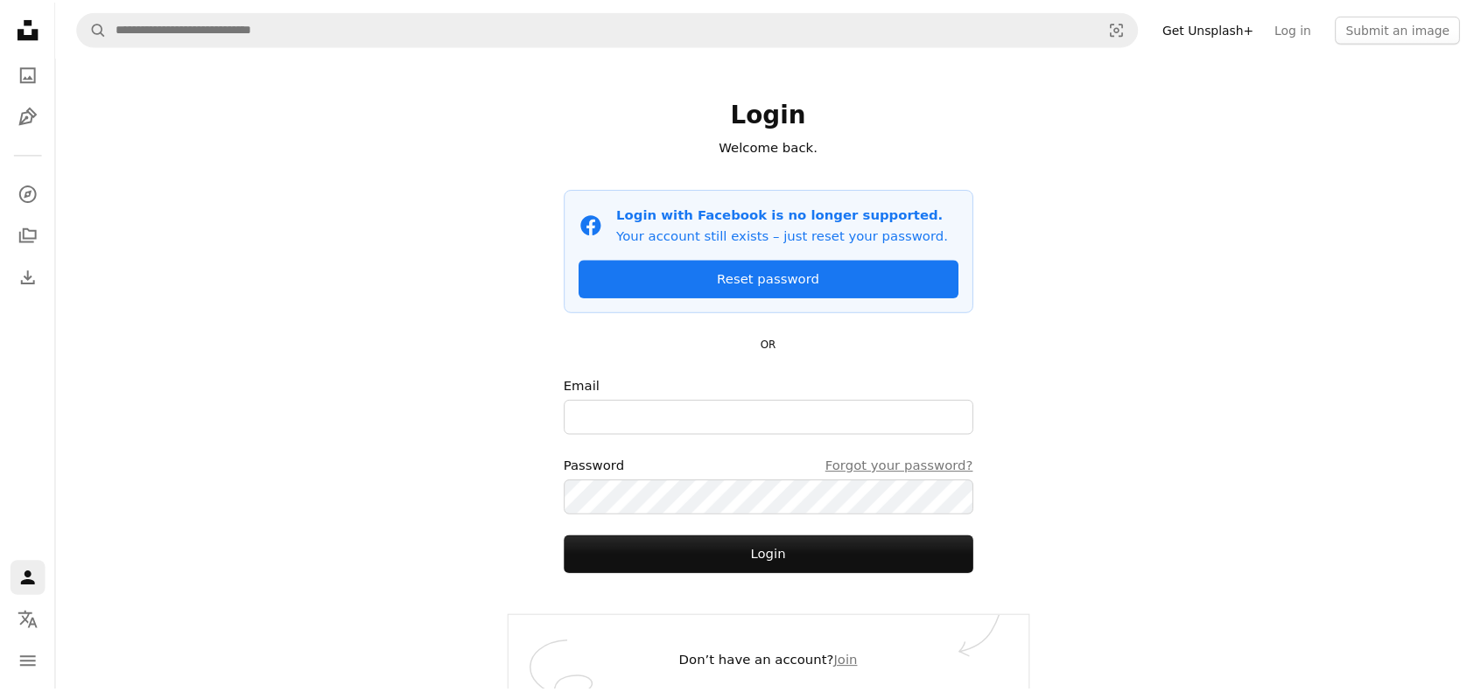
scroll to position [16, 0]
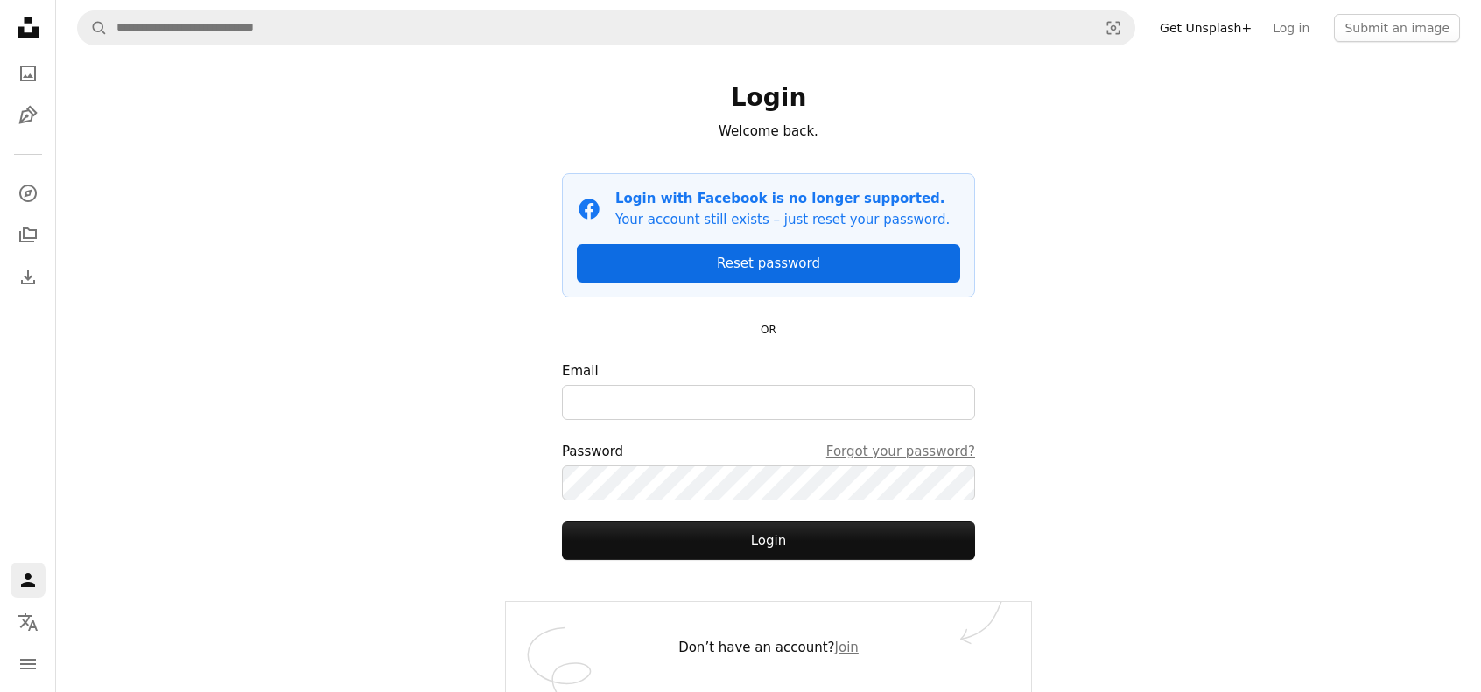
click at [811, 263] on link "Reset password" at bounding box center [768, 263] width 383 height 39
